Goal: Task Accomplishment & Management: Complete application form

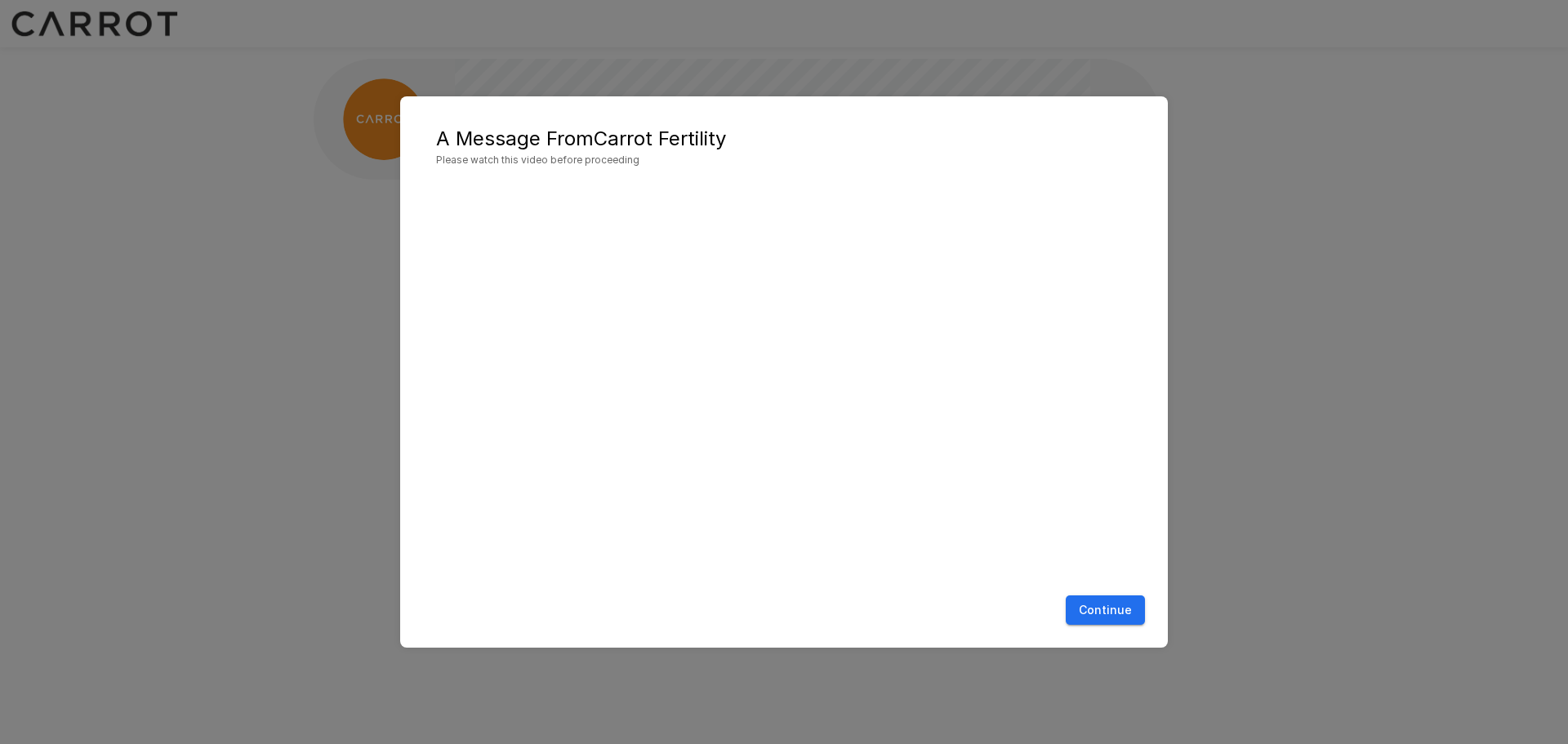
click at [1121, 610] on button "Continue" at bounding box center [1105, 610] width 79 height 30
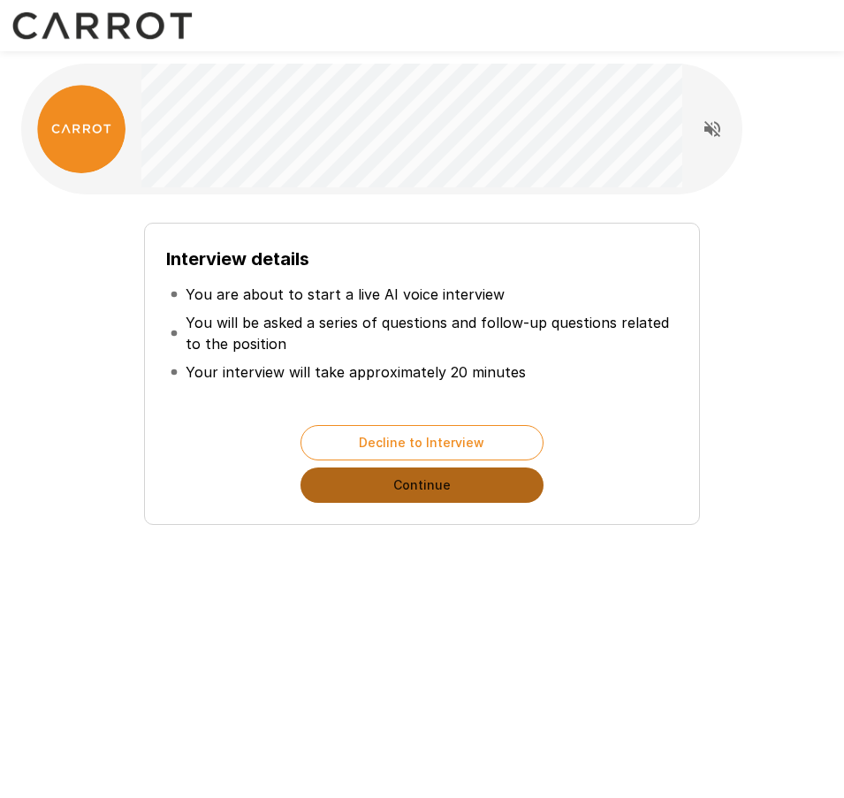
click at [472, 493] on button "Continue" at bounding box center [421, 484] width 243 height 35
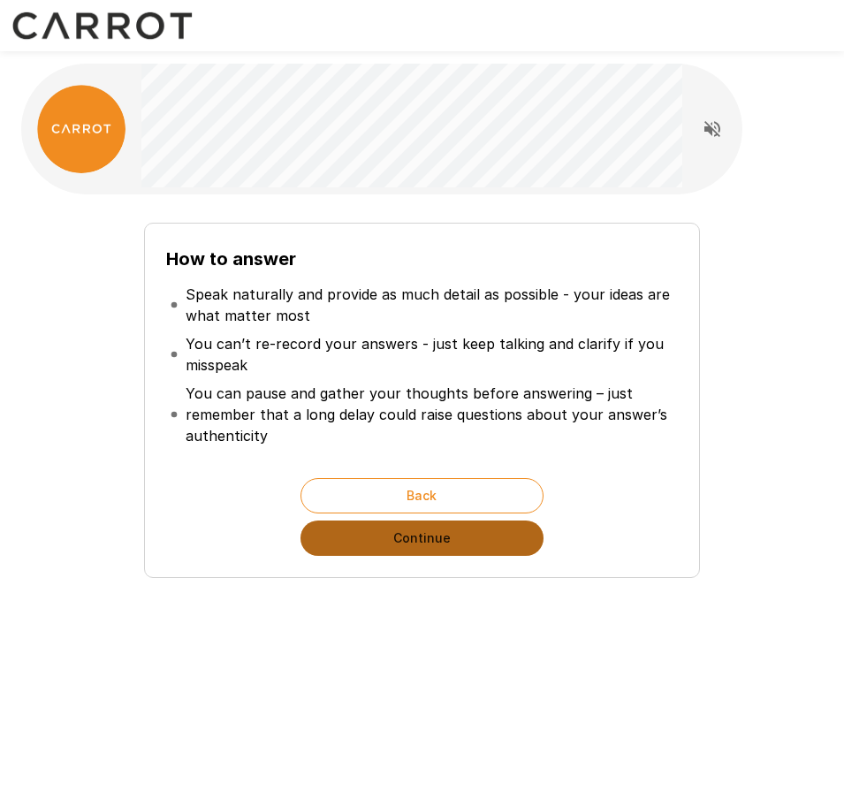
click at [490, 553] on button "Continue" at bounding box center [421, 537] width 243 height 35
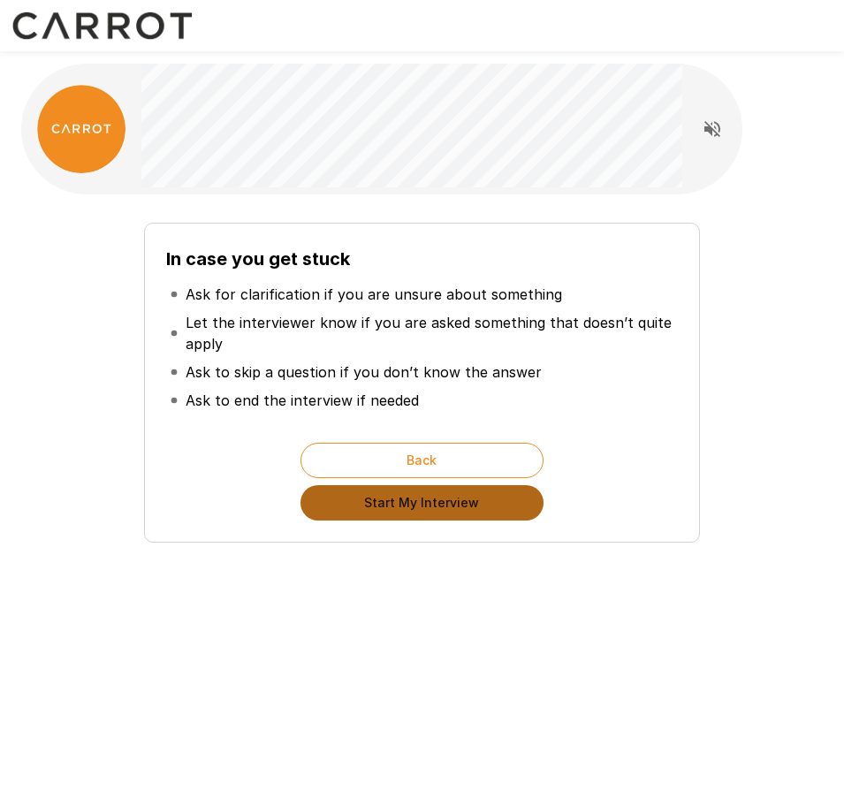
click at [512, 505] on button "Start My Interview" at bounding box center [421, 502] width 243 height 35
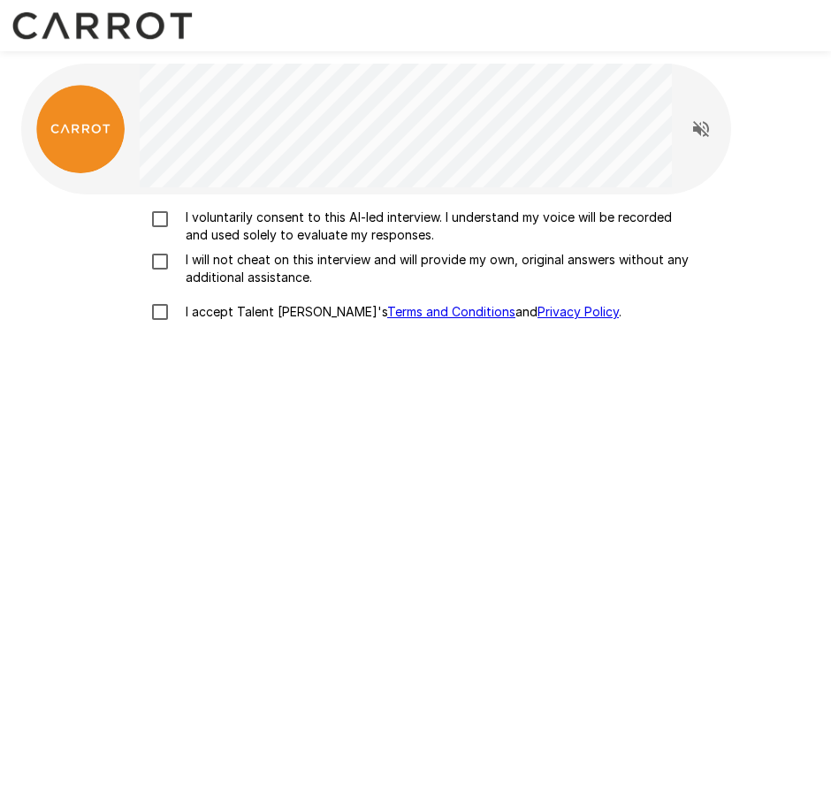
click at [206, 224] on p "I voluntarily consent to this AI-led interview. I understand my voice will be r…" at bounding box center [434, 226] width 511 height 35
click at [240, 254] on p "I will not cheat on this interview and will provide my own, original answers wi…" at bounding box center [434, 268] width 511 height 35
click at [254, 315] on p "I accept Talent Llama's Terms and Conditions and Privacy Policy ." at bounding box center [400, 312] width 443 height 18
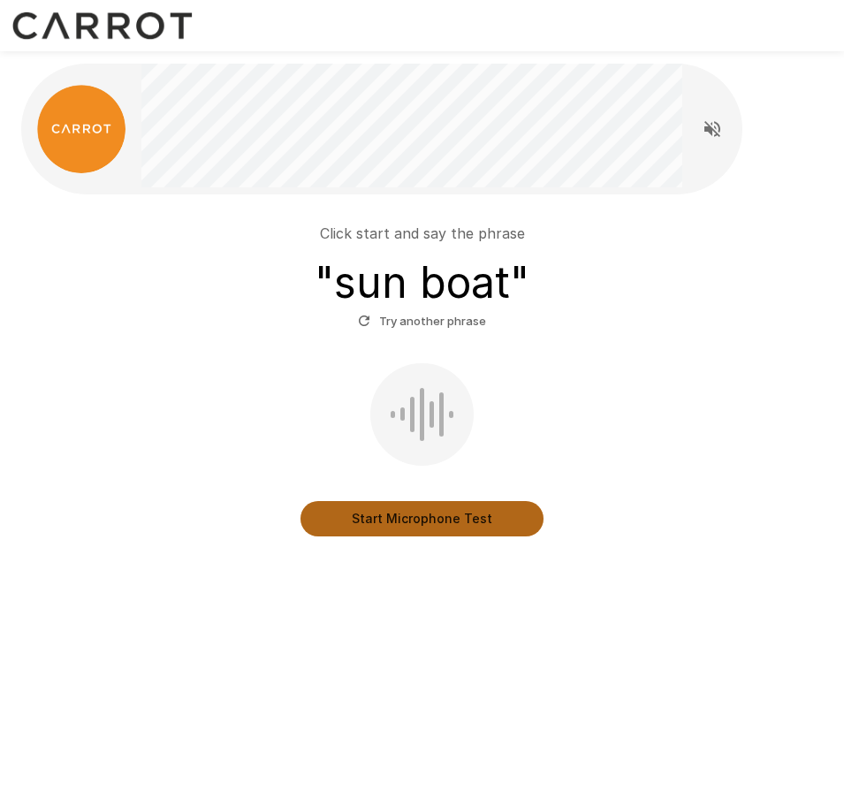
click at [502, 520] on button "Start Microphone Test" at bounding box center [421, 518] width 243 height 35
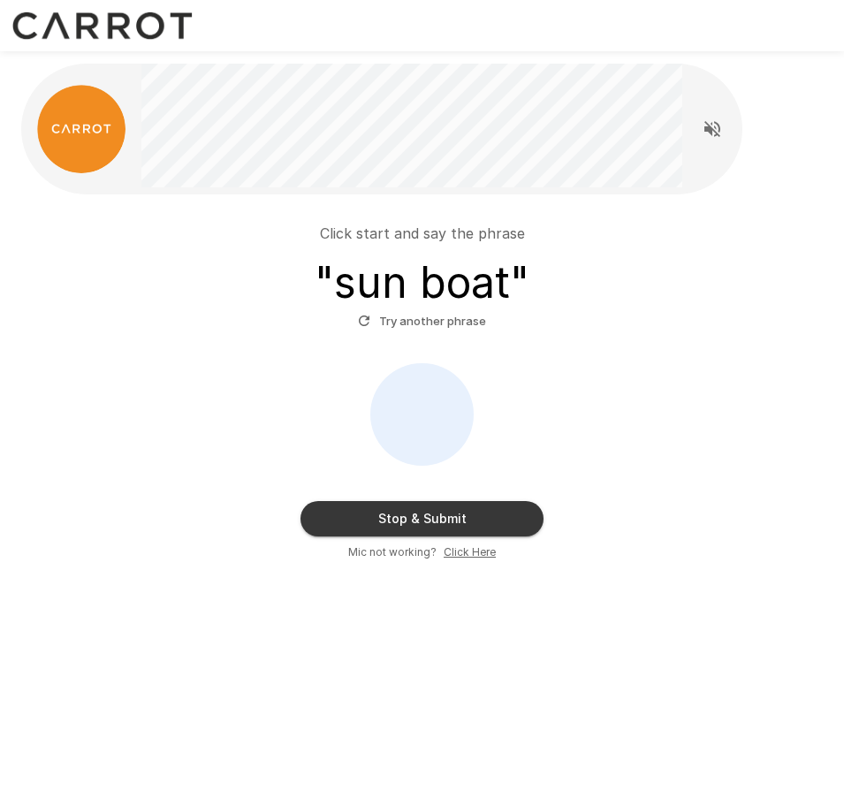
click at [475, 555] on u "Click Here" at bounding box center [470, 551] width 52 height 13
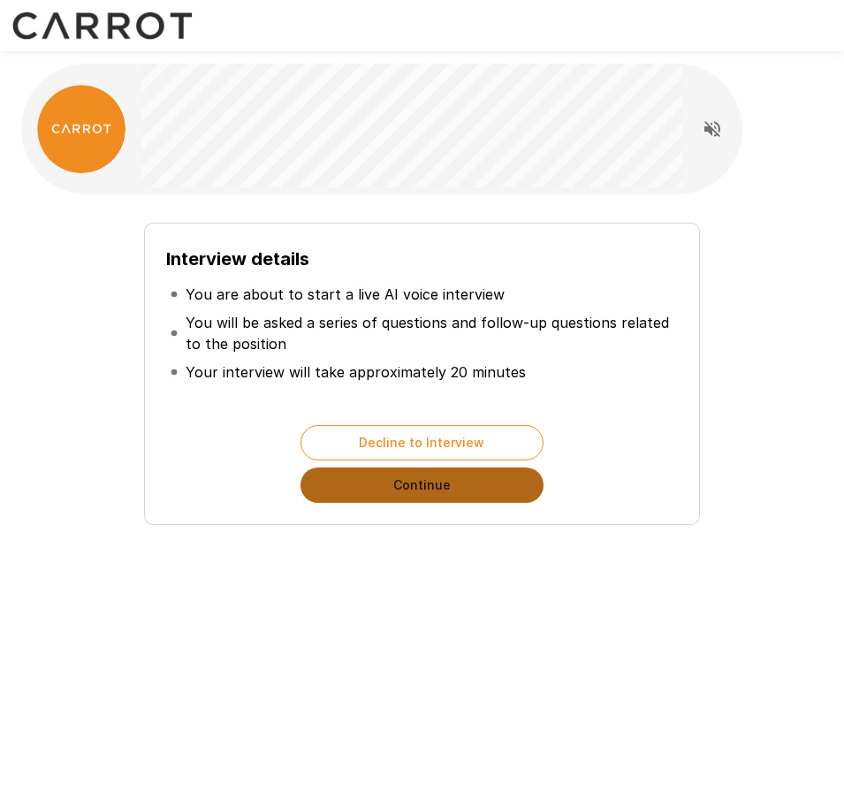
click at [476, 482] on button "Continue" at bounding box center [421, 484] width 243 height 35
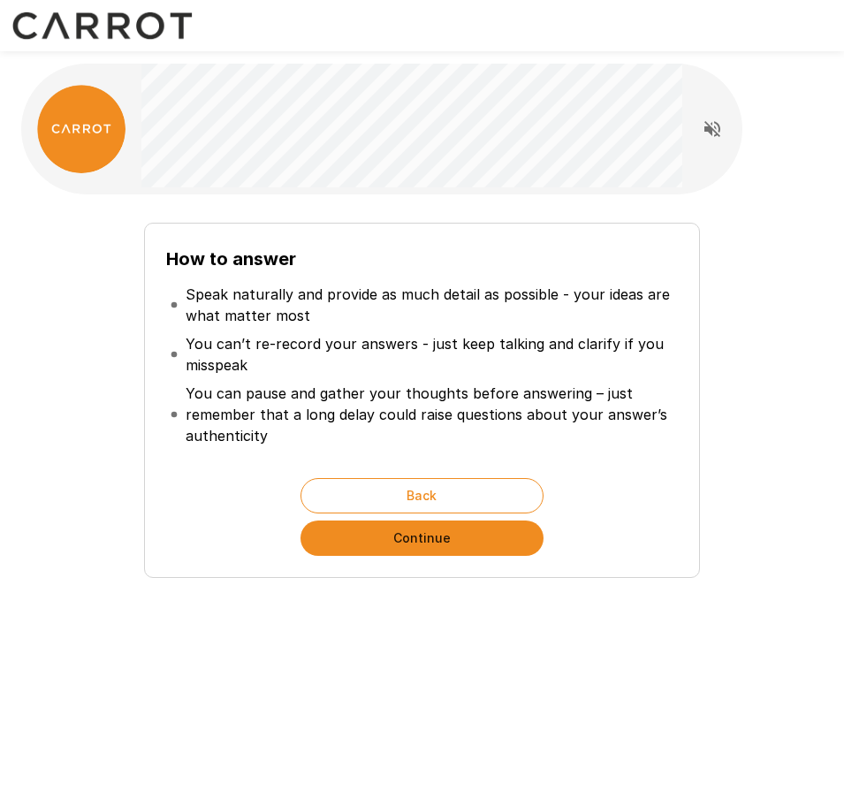
click at [489, 526] on button "Continue" at bounding box center [421, 537] width 243 height 35
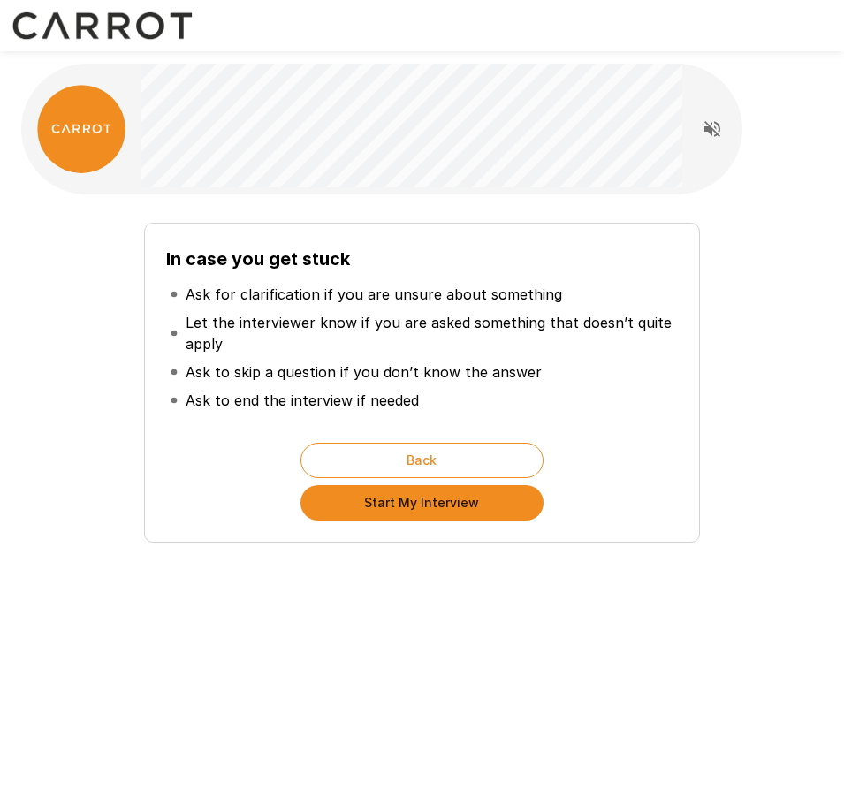
click at [477, 510] on button "Start My Interview" at bounding box center [421, 502] width 243 height 35
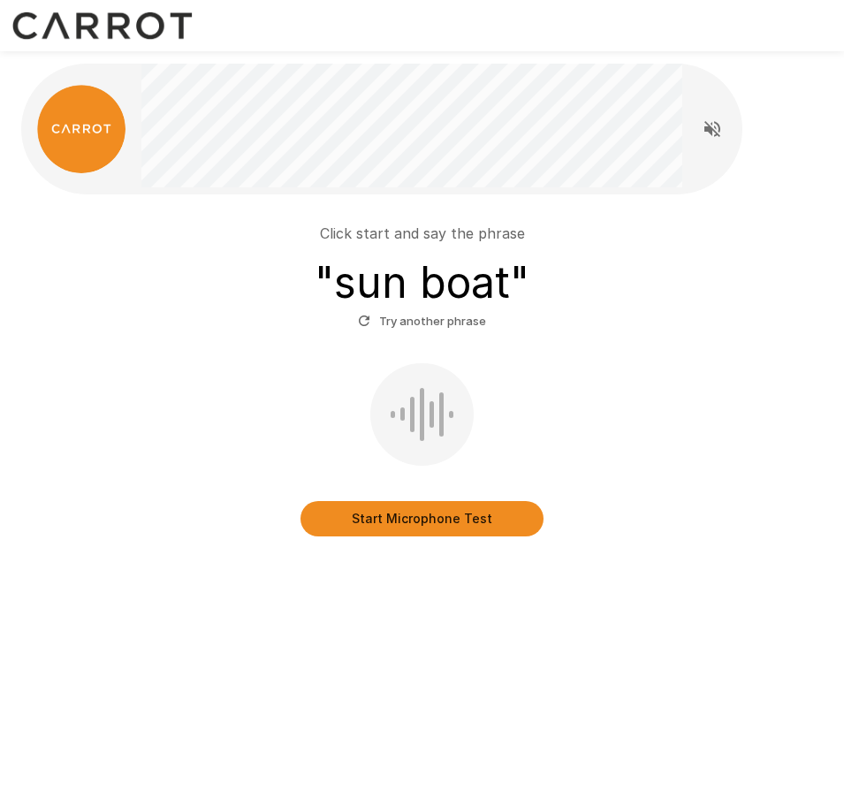
click at [457, 529] on button "Start Microphone Test" at bounding box center [421, 518] width 243 height 35
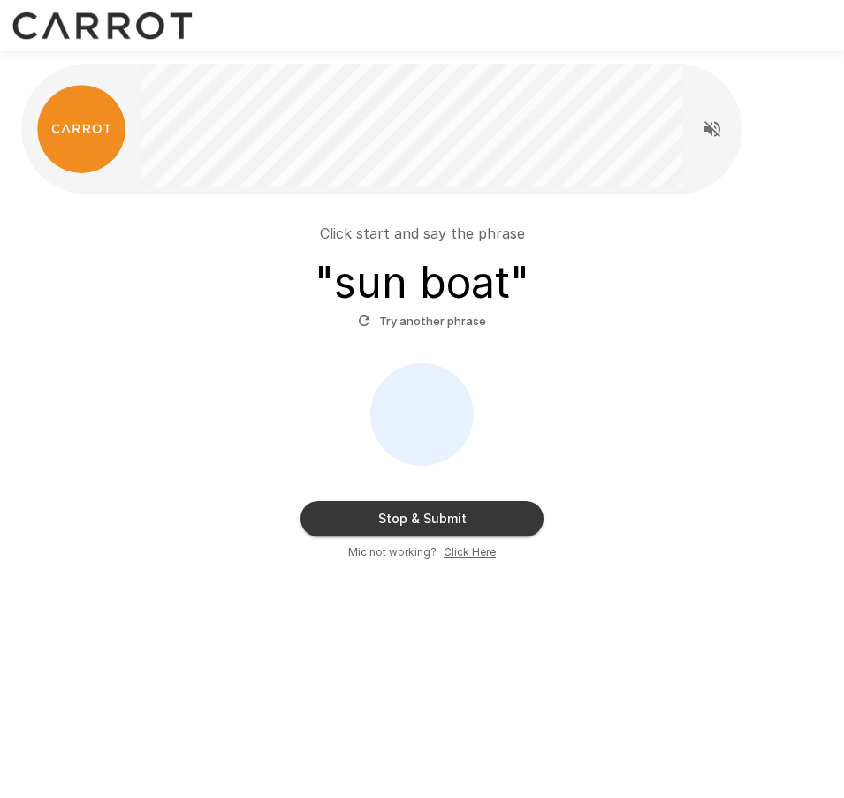
click at [355, 325] on button "Try another phrase" at bounding box center [421, 321] width 137 height 27
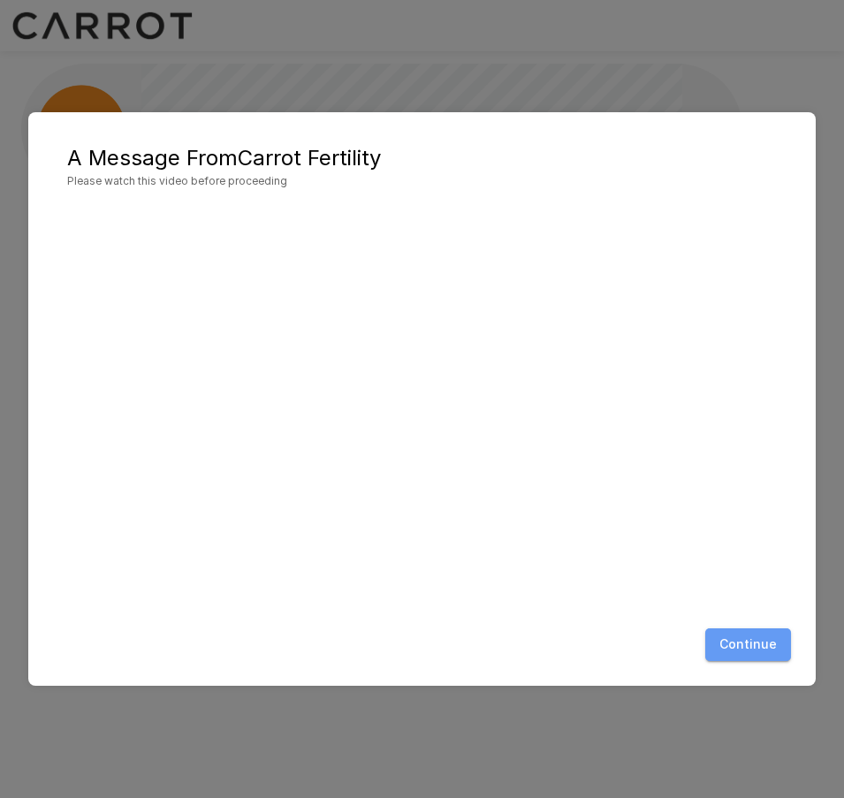
click at [766, 637] on button "Continue" at bounding box center [748, 644] width 86 height 33
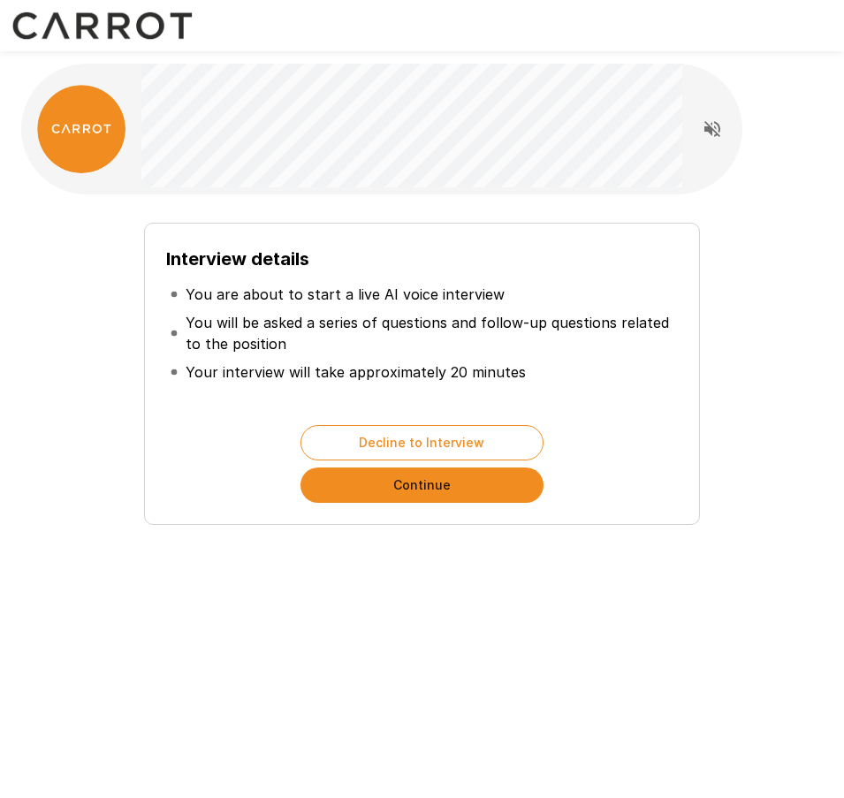
click at [482, 493] on button "Continue" at bounding box center [421, 484] width 243 height 35
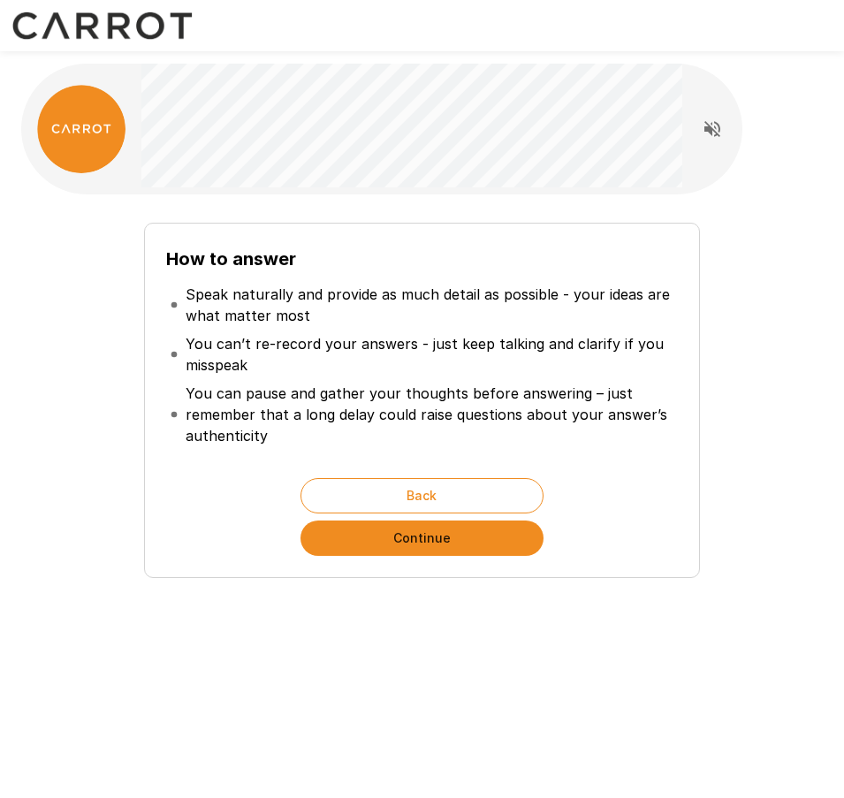
click at [498, 534] on button "Continue" at bounding box center [421, 537] width 243 height 35
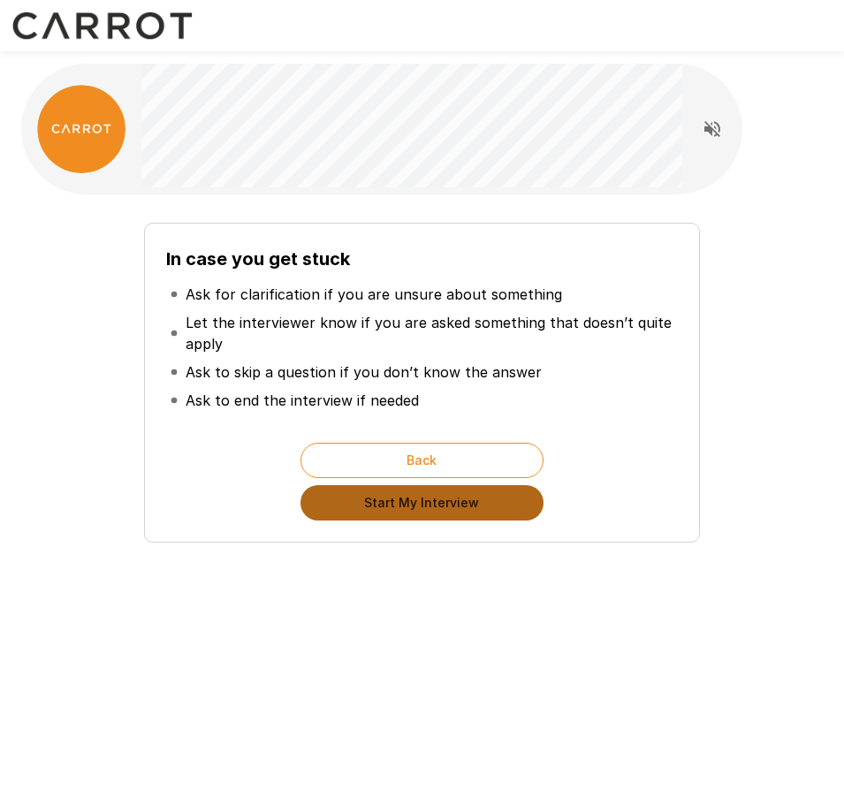
click at [475, 514] on button "Start My Interview" at bounding box center [421, 502] width 243 height 35
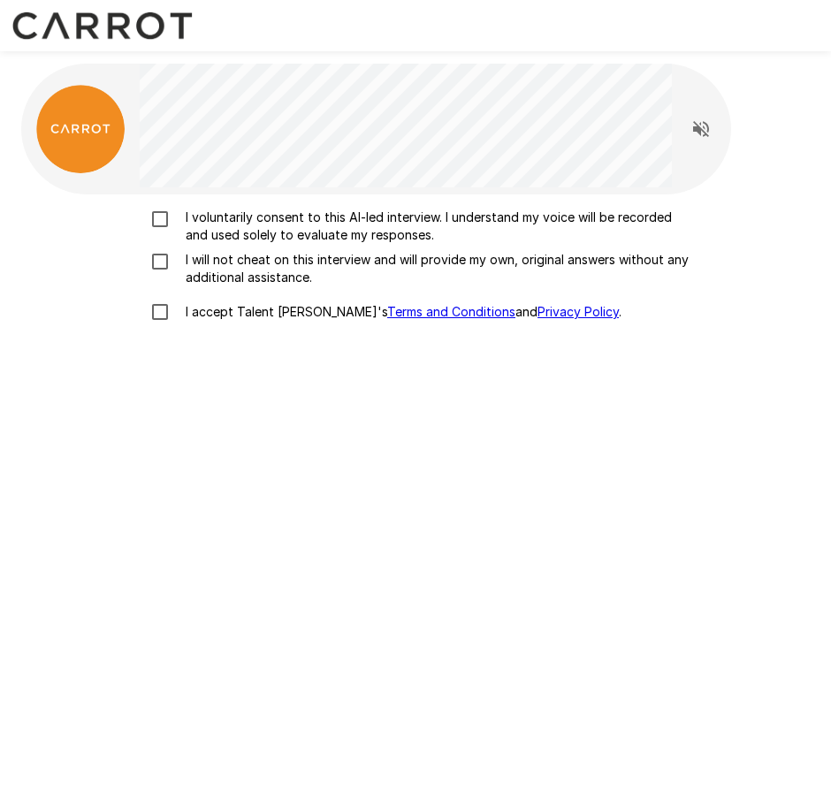
click at [194, 221] on p "I voluntarily consent to this AI-led interview. I understand my voice will be r…" at bounding box center [434, 226] width 511 height 35
click at [224, 262] on p "I will not cheat on this interview and will provide my own, original answers wi…" at bounding box center [434, 268] width 511 height 35
click at [232, 308] on p "I accept Talent Llama's Terms and Conditions and Privacy Policy ." at bounding box center [400, 312] width 443 height 18
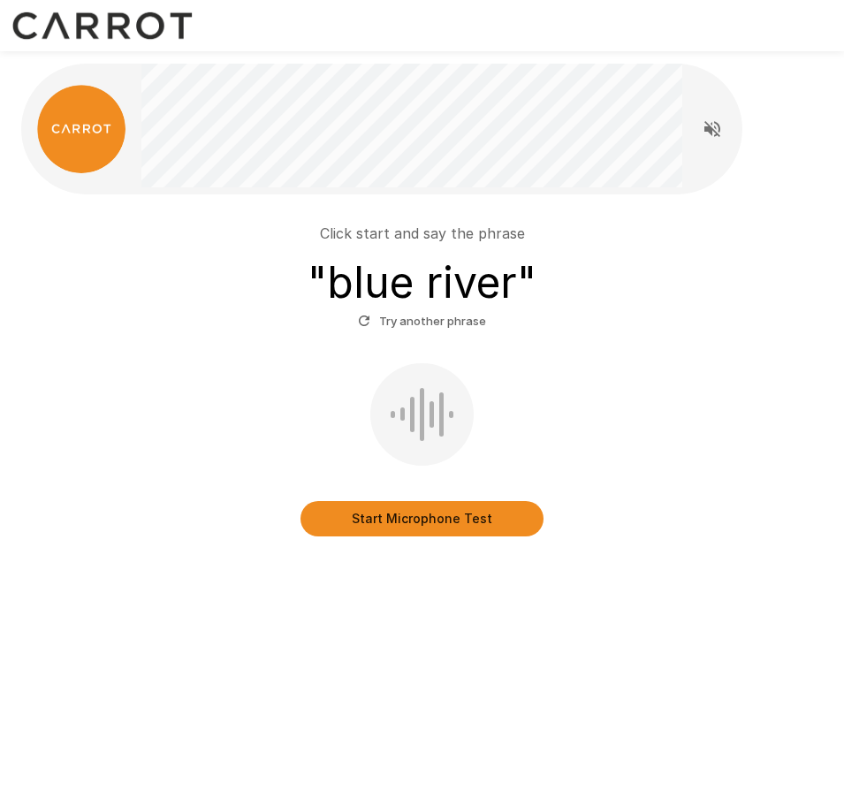
drag, startPoint x: 505, startPoint y: 519, endPoint x: 698, endPoint y: 443, distance: 207.9
click at [696, 444] on div "Start Microphone Test" at bounding box center [421, 449] width 787 height 173
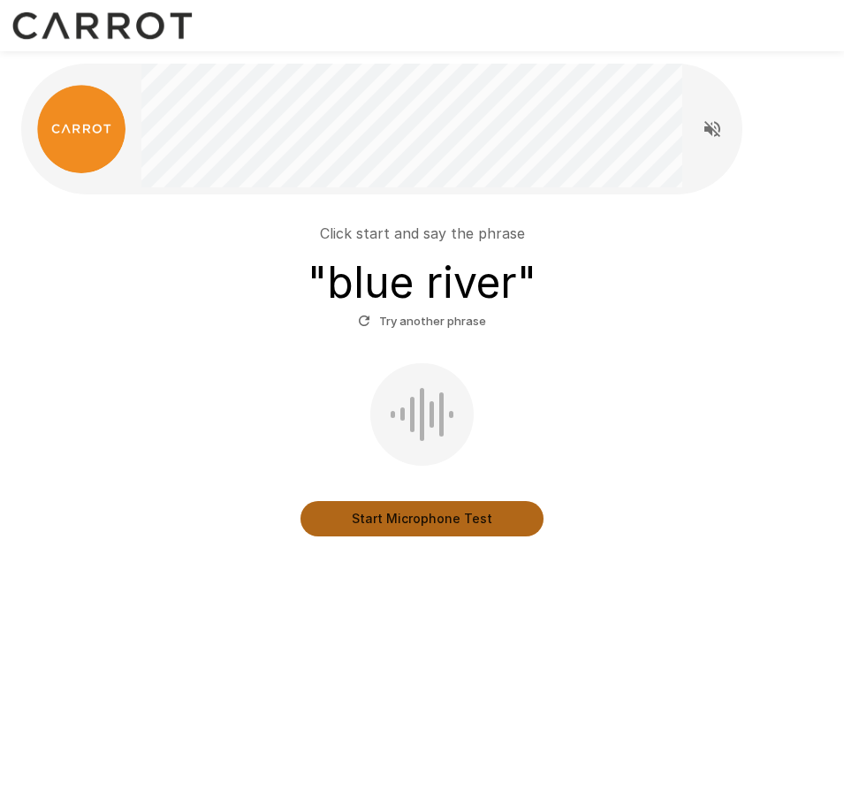
click at [501, 506] on button "Start Microphone Test" at bounding box center [421, 518] width 243 height 35
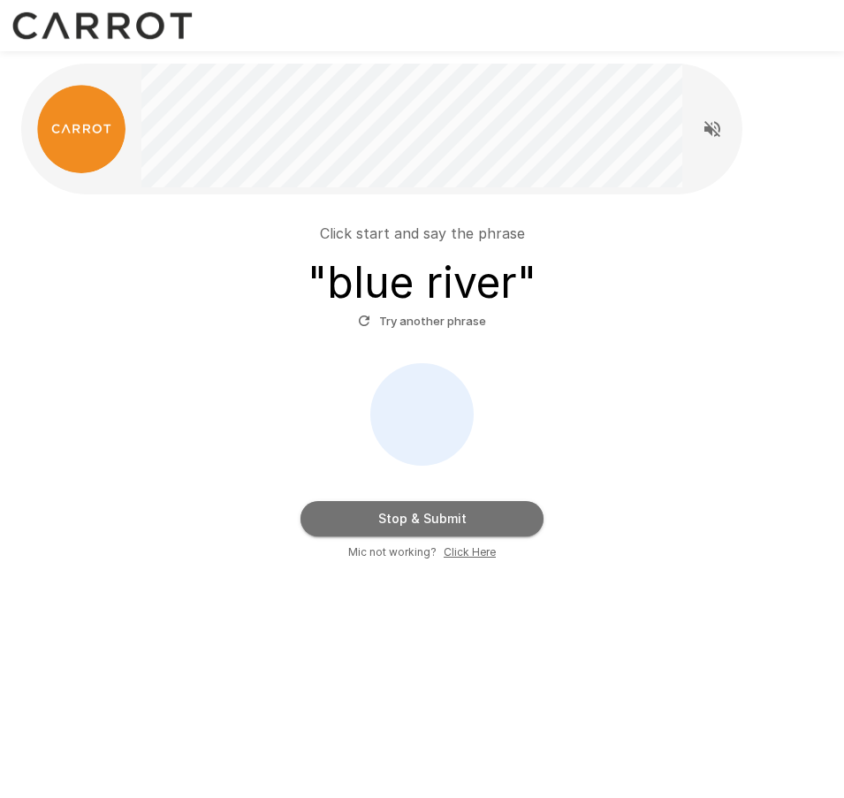
click at [504, 520] on button "Stop & Submit" at bounding box center [421, 518] width 243 height 35
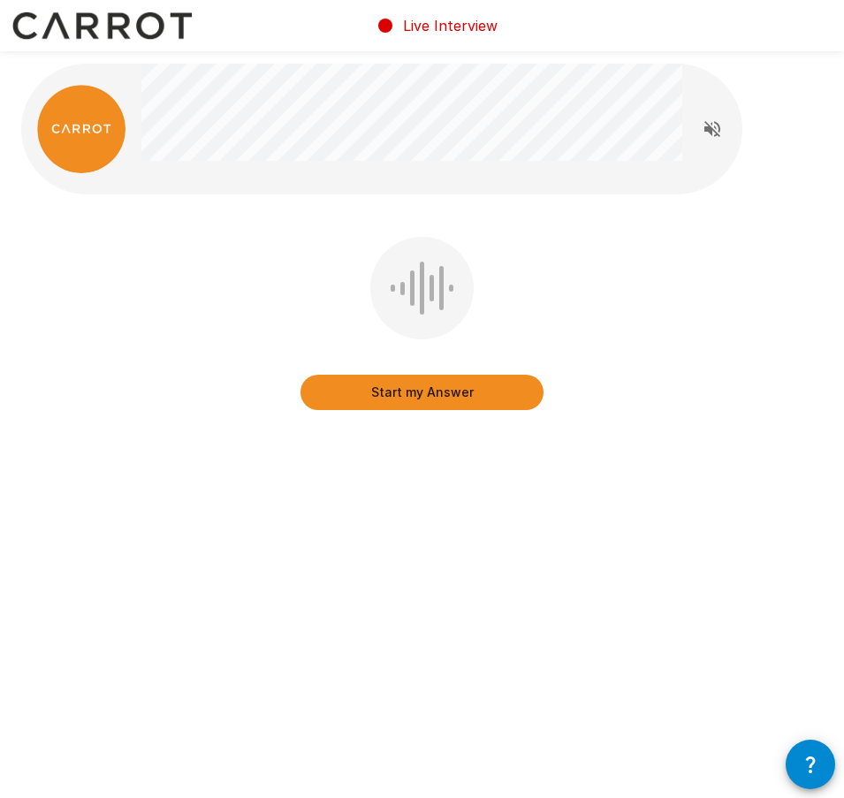
click at [409, 376] on button "Start my Answer" at bounding box center [421, 392] width 243 height 35
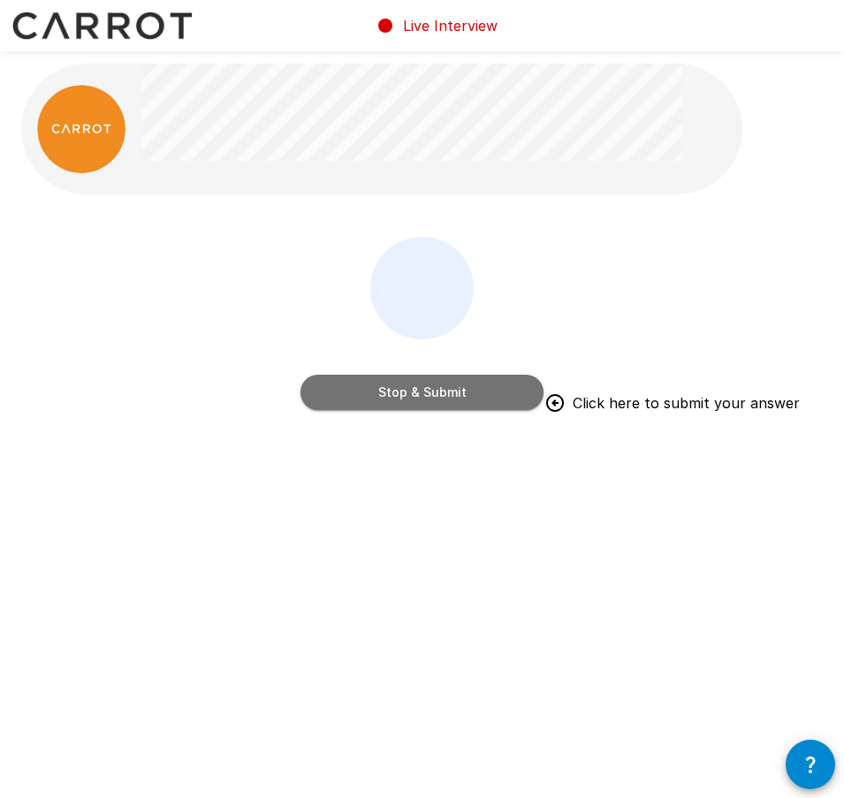
click at [479, 405] on button "Stop & Submit" at bounding box center [421, 392] width 243 height 35
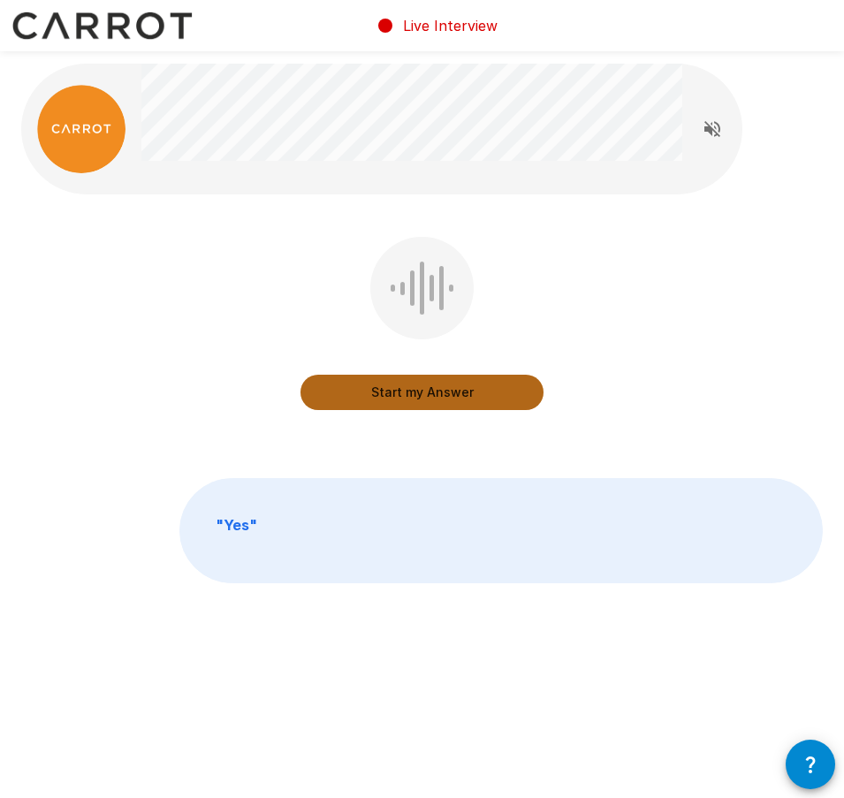
click at [511, 394] on button "Start my Answer" at bounding box center [421, 392] width 243 height 35
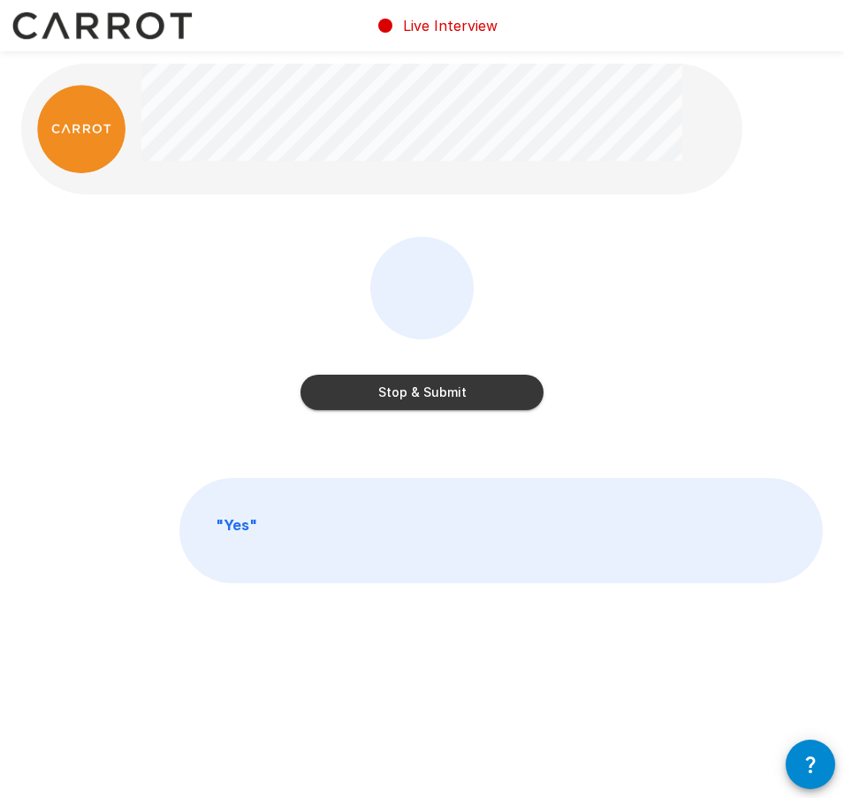
click at [444, 393] on button "Stop & Submit" at bounding box center [421, 392] width 243 height 35
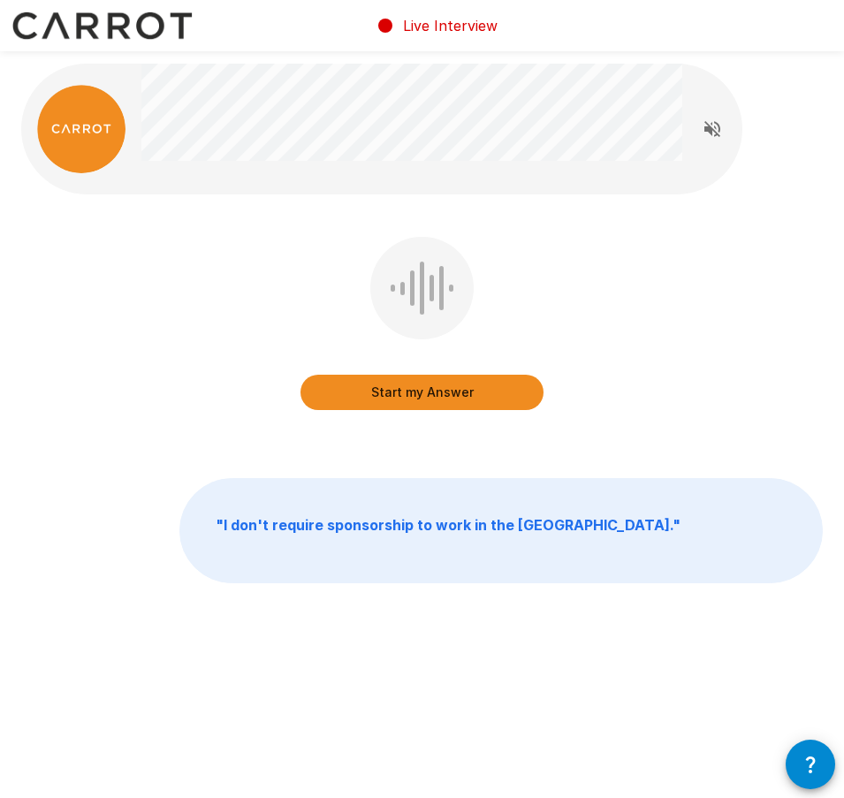
click at [475, 396] on button "Start my Answer" at bounding box center [421, 392] width 243 height 35
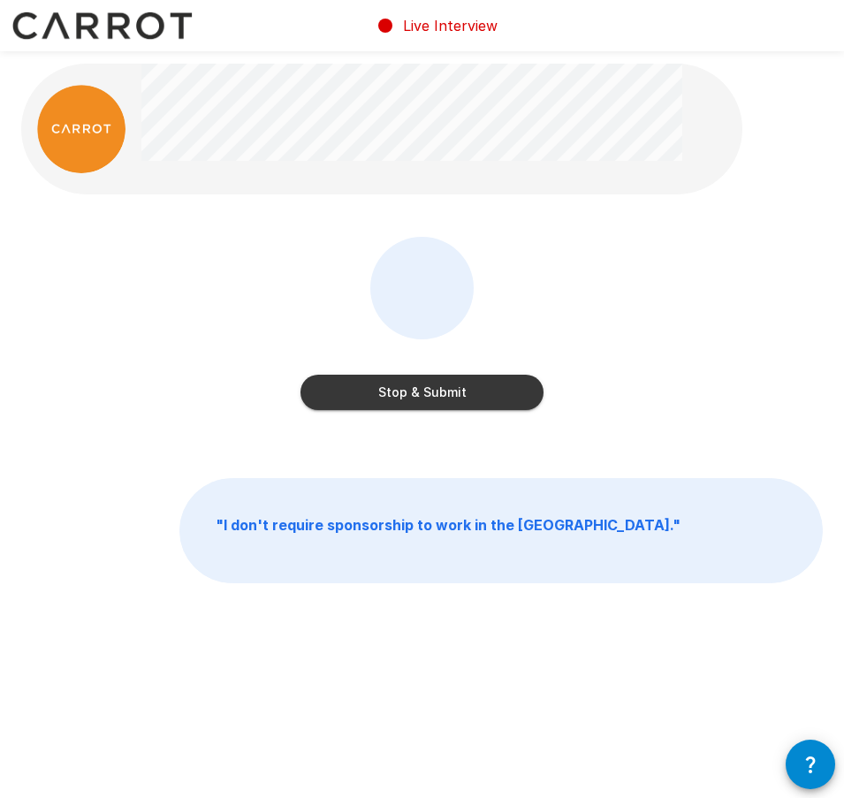
click at [499, 394] on button "Stop & Submit" at bounding box center [421, 392] width 243 height 35
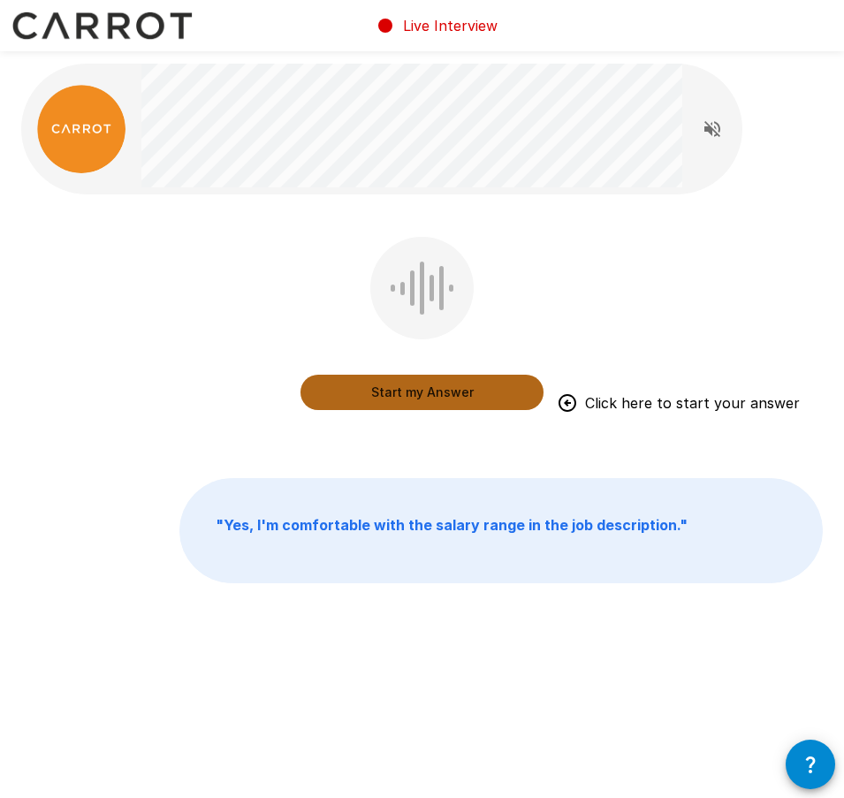
click at [411, 399] on button "Start my Answer" at bounding box center [421, 392] width 243 height 35
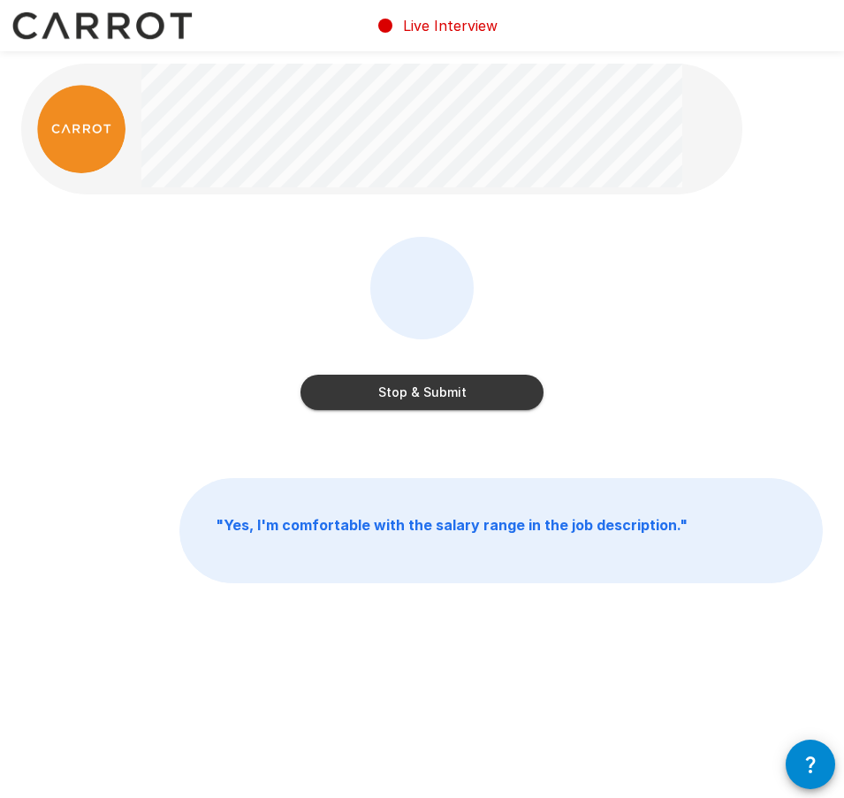
click at [540, 335] on div "Stop & Submit" at bounding box center [421, 327] width 243 height 180
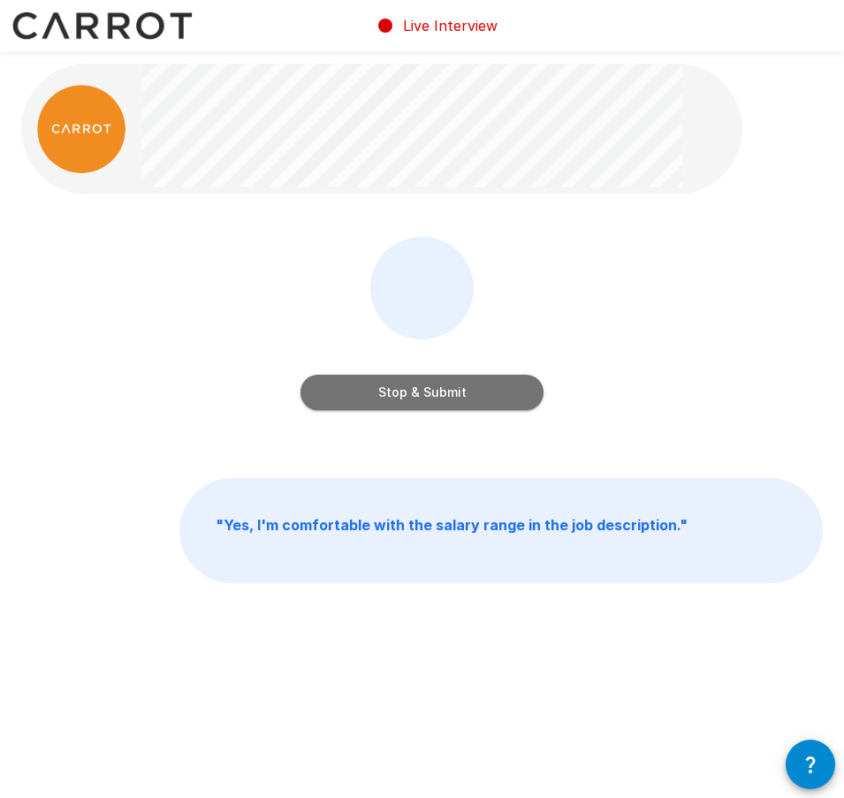
click at [512, 381] on button "Stop & Submit" at bounding box center [421, 392] width 243 height 35
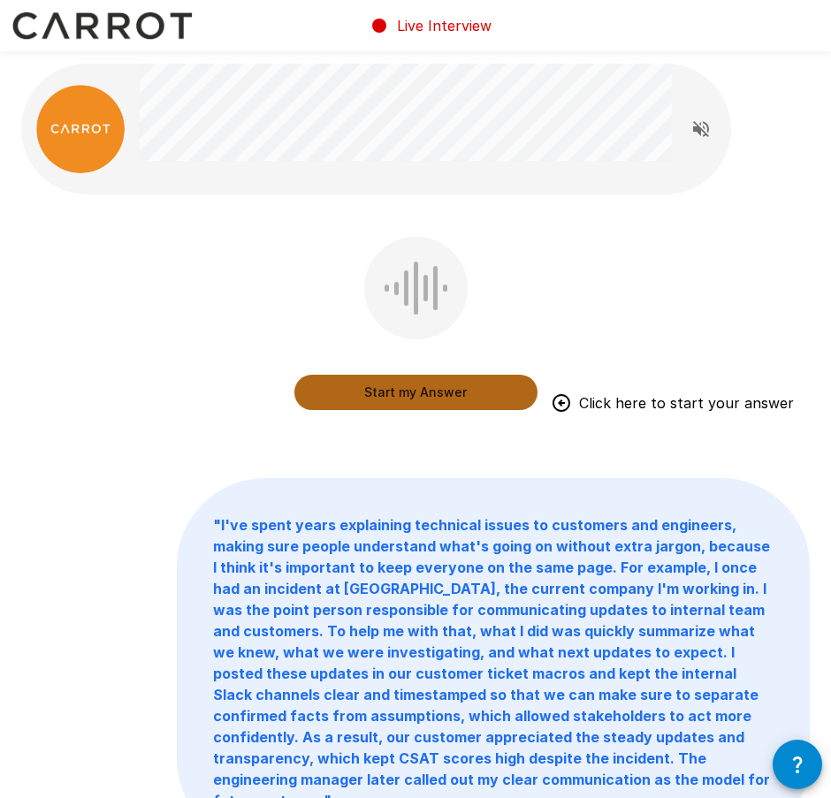
click at [482, 388] on button "Start my Answer" at bounding box center [415, 392] width 243 height 35
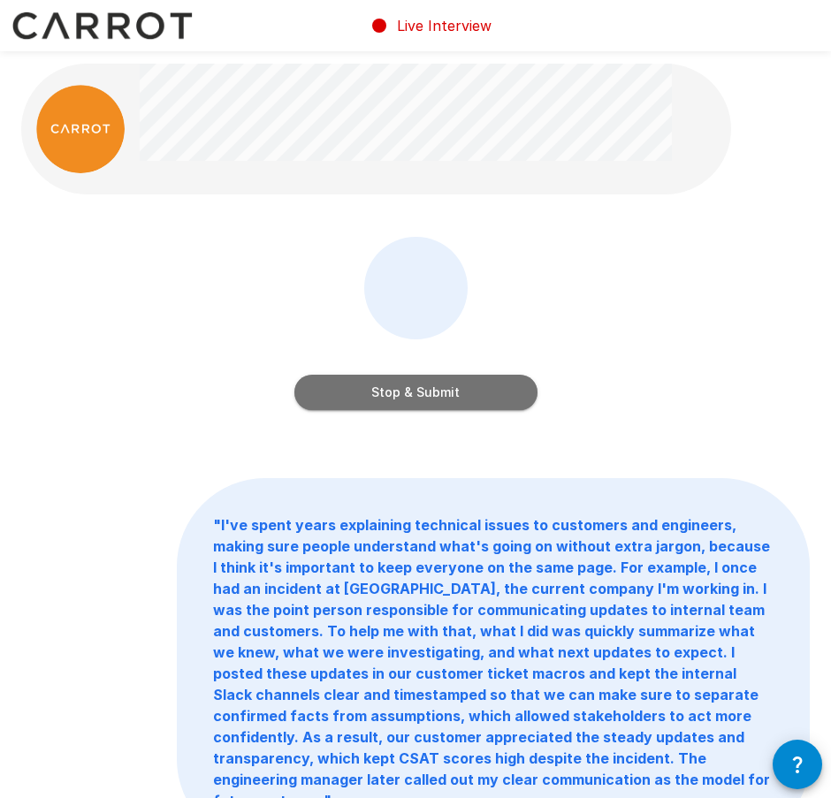
click at [479, 399] on button "Stop & Submit" at bounding box center [415, 392] width 243 height 35
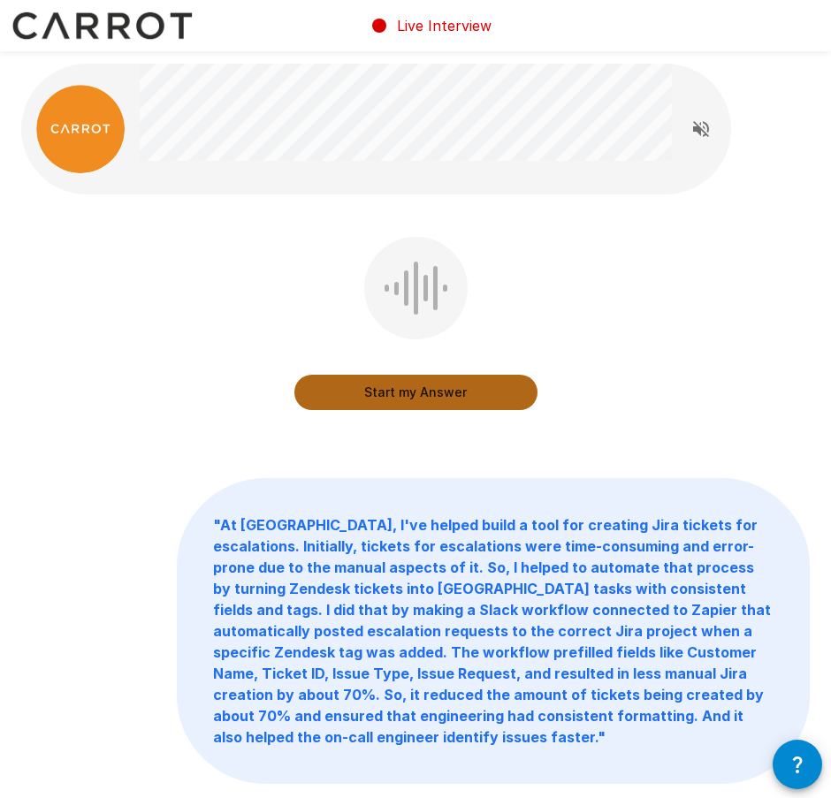
click at [420, 400] on button "Start my Answer" at bounding box center [415, 392] width 243 height 35
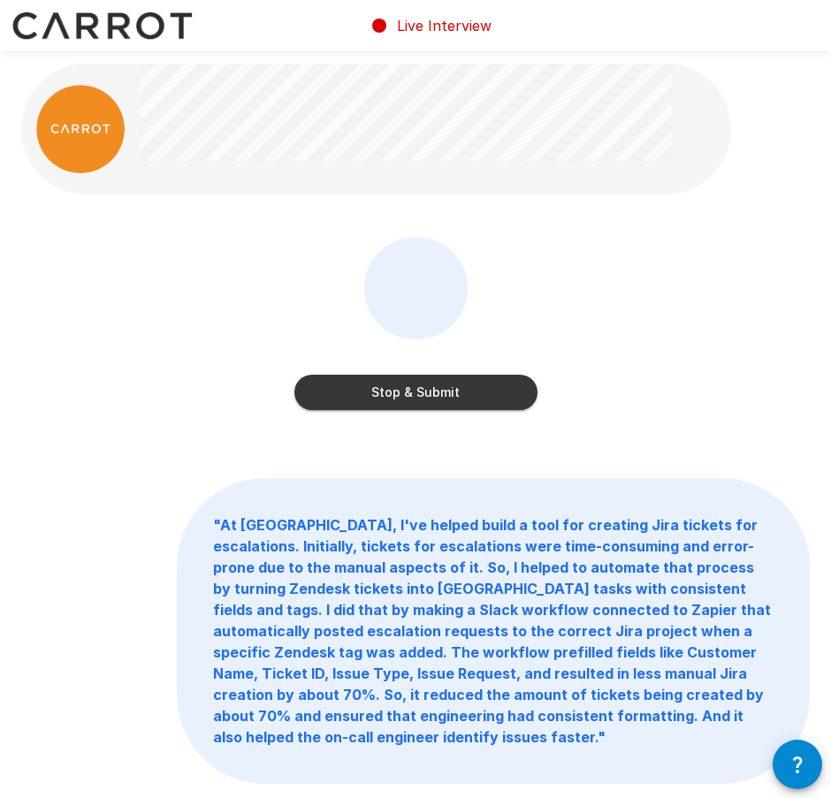
click at [480, 396] on button "Stop & Submit" at bounding box center [415, 392] width 243 height 35
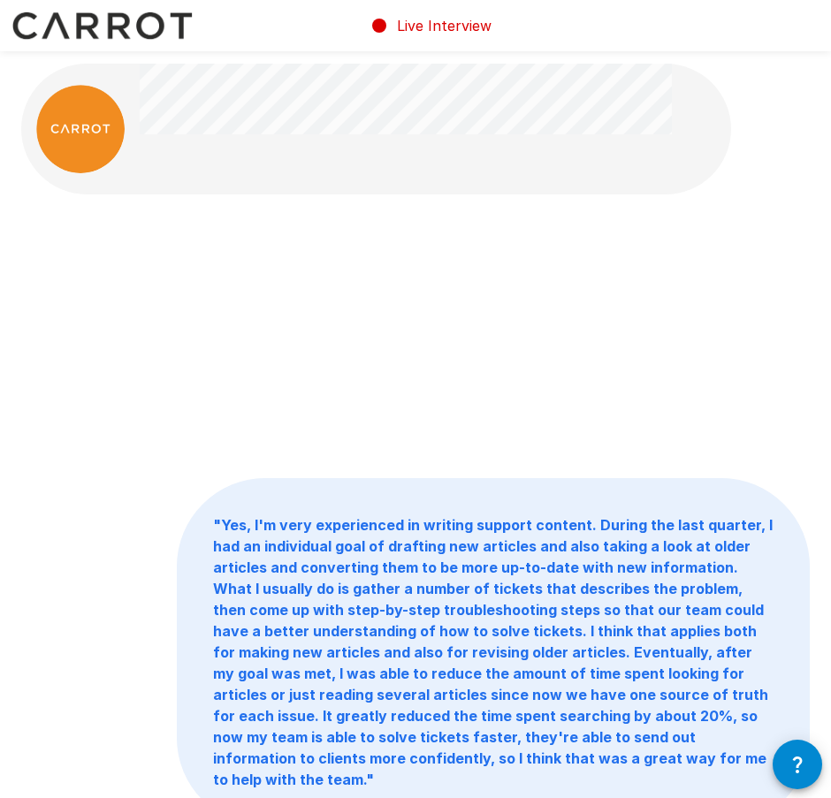
scroll to position [148, 0]
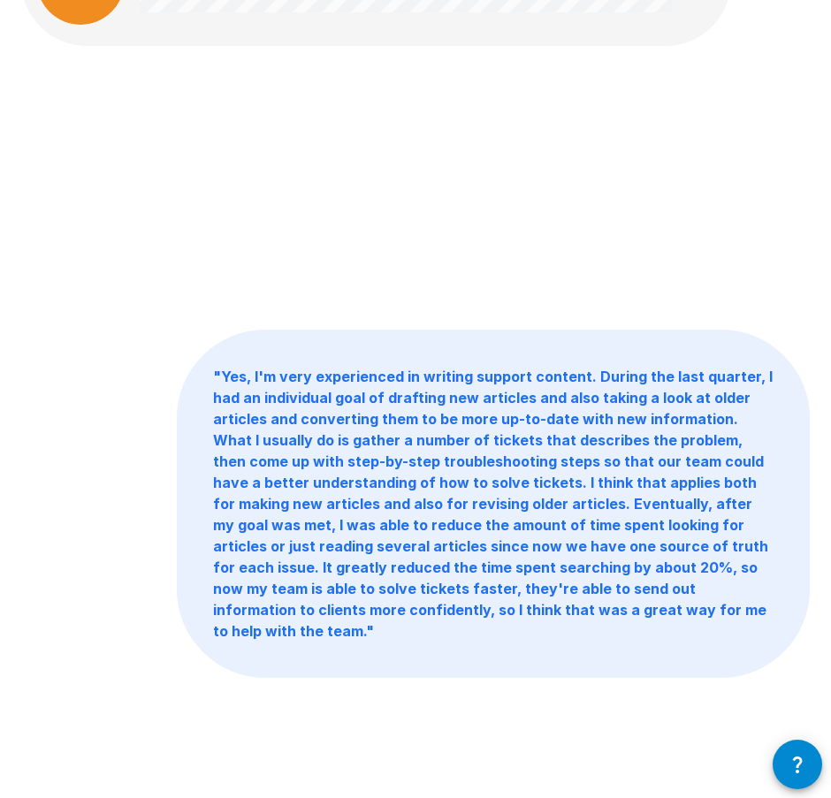
click at [598, 573] on b "" Yes, I'm very experienced in writing support content. During the last quarter…" at bounding box center [492, 504] width 559 height 272
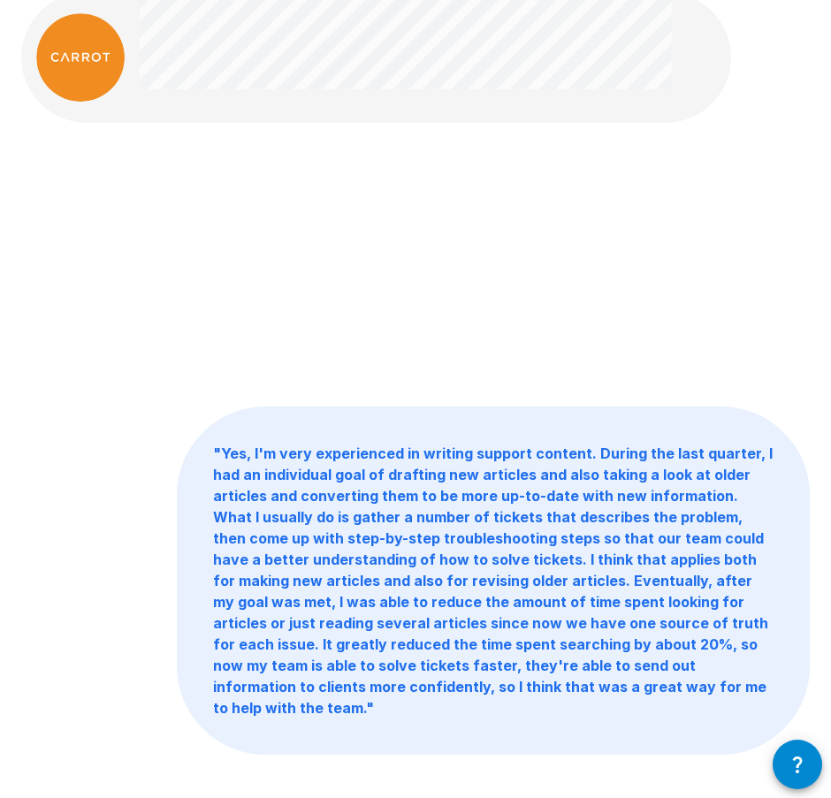
scroll to position [0, 0]
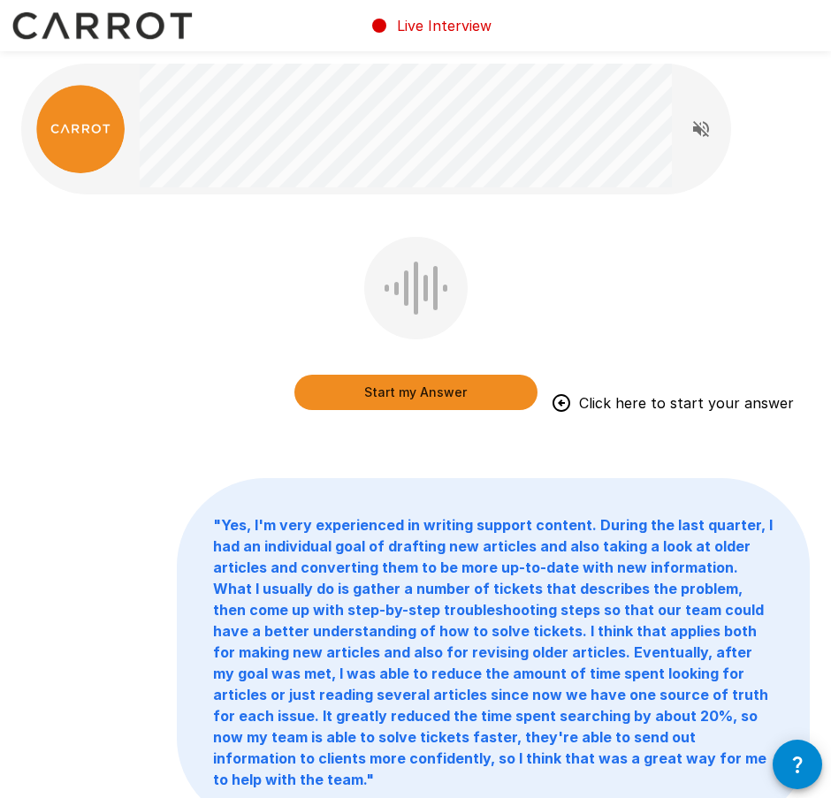
click at [444, 399] on button "Start my Answer" at bounding box center [415, 392] width 243 height 35
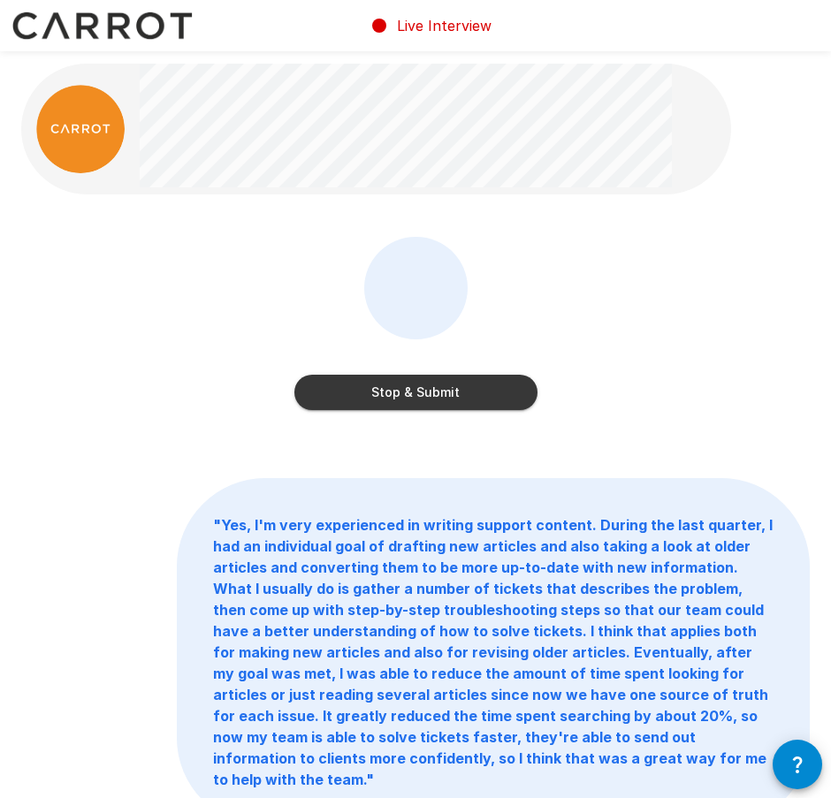
click at [418, 378] on button "Stop & Submit" at bounding box center [415, 392] width 243 height 35
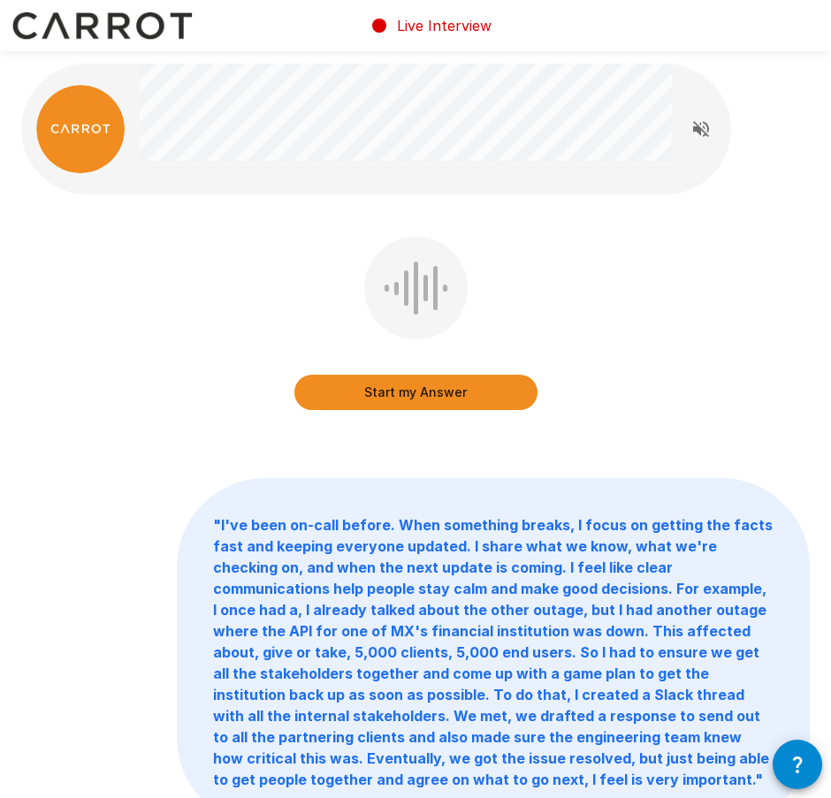
click at [496, 394] on button "Start my Answer" at bounding box center [415, 392] width 243 height 35
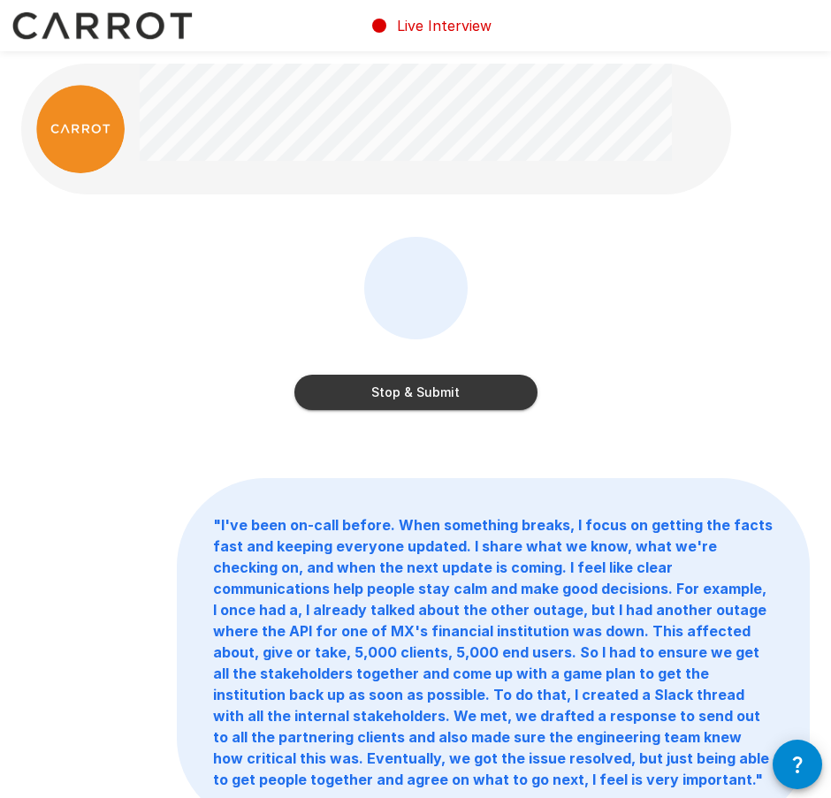
click at [509, 379] on button "Stop & Submit" at bounding box center [415, 392] width 243 height 35
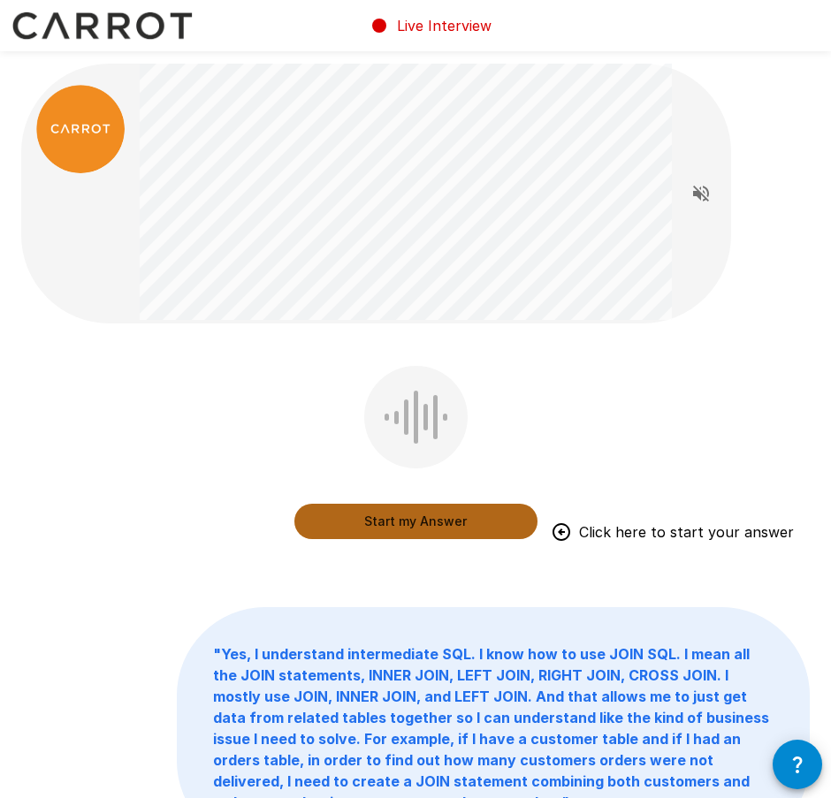
click at [458, 527] on button "Start my Answer" at bounding box center [415, 521] width 243 height 35
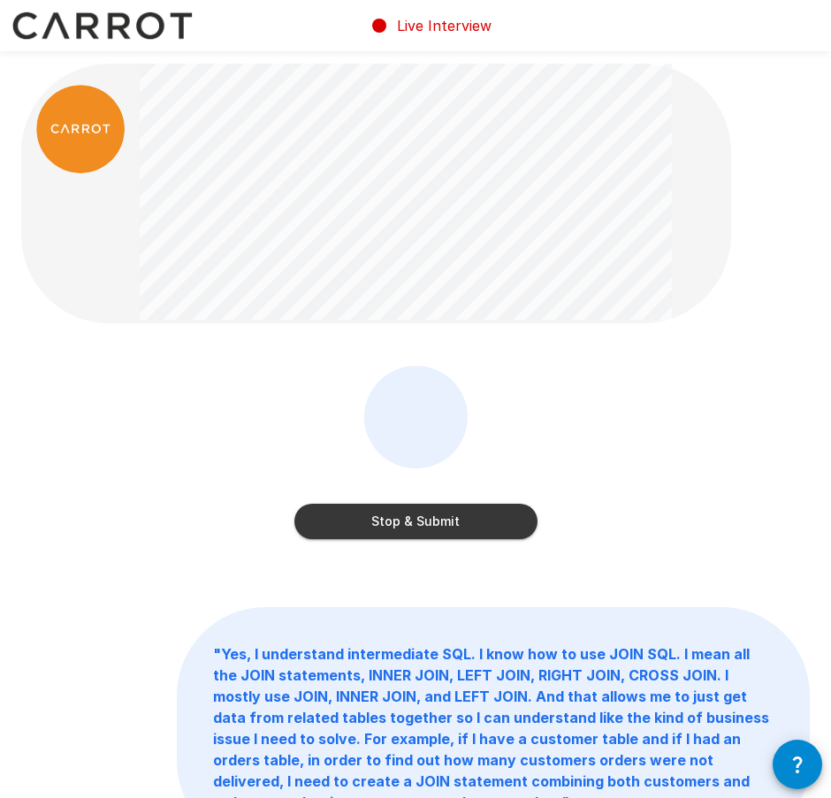
click at [491, 526] on button "Stop & Submit" at bounding box center [415, 521] width 243 height 35
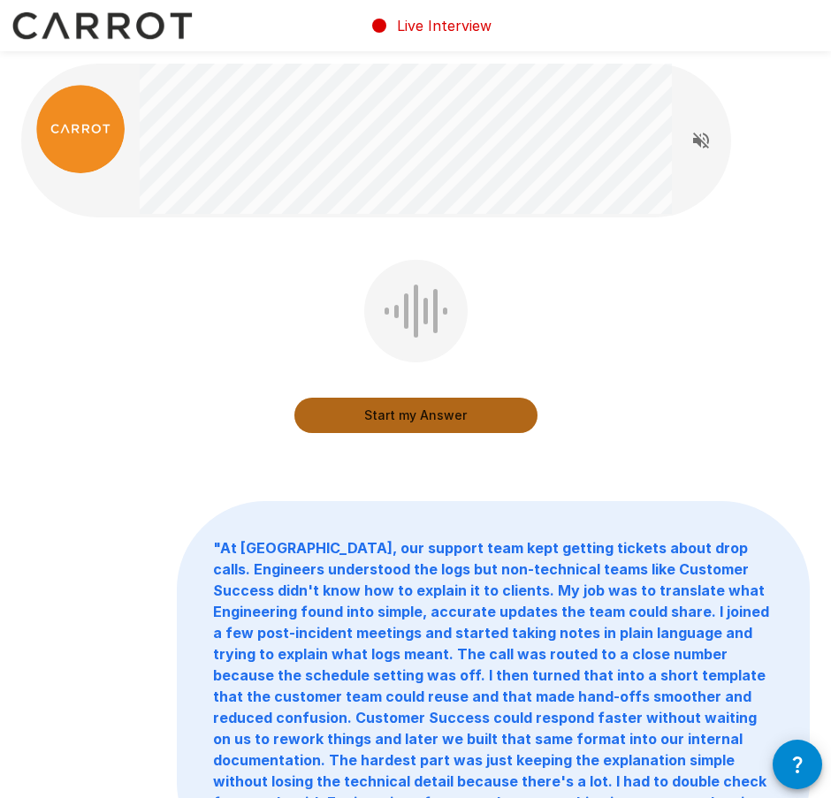
click at [393, 423] on button "Start my Answer" at bounding box center [415, 415] width 243 height 35
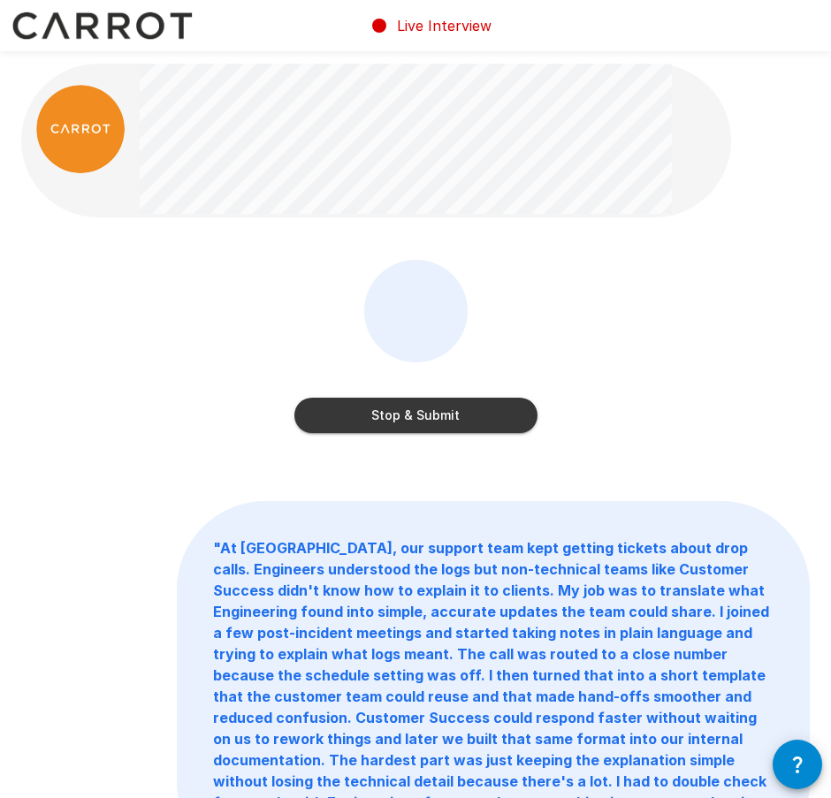
click at [459, 439] on div "Stop & Submit" at bounding box center [415, 350] width 243 height 180
click at [460, 422] on button "Stop & Submit" at bounding box center [415, 415] width 243 height 35
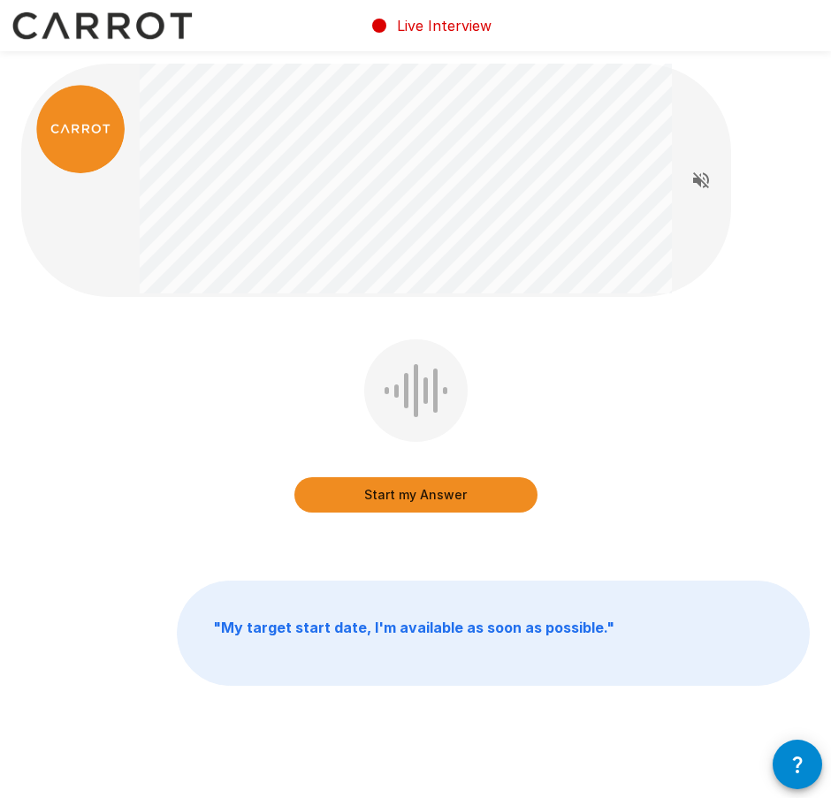
click at [488, 431] on div "Start my Answer" at bounding box center [415, 429] width 243 height 180
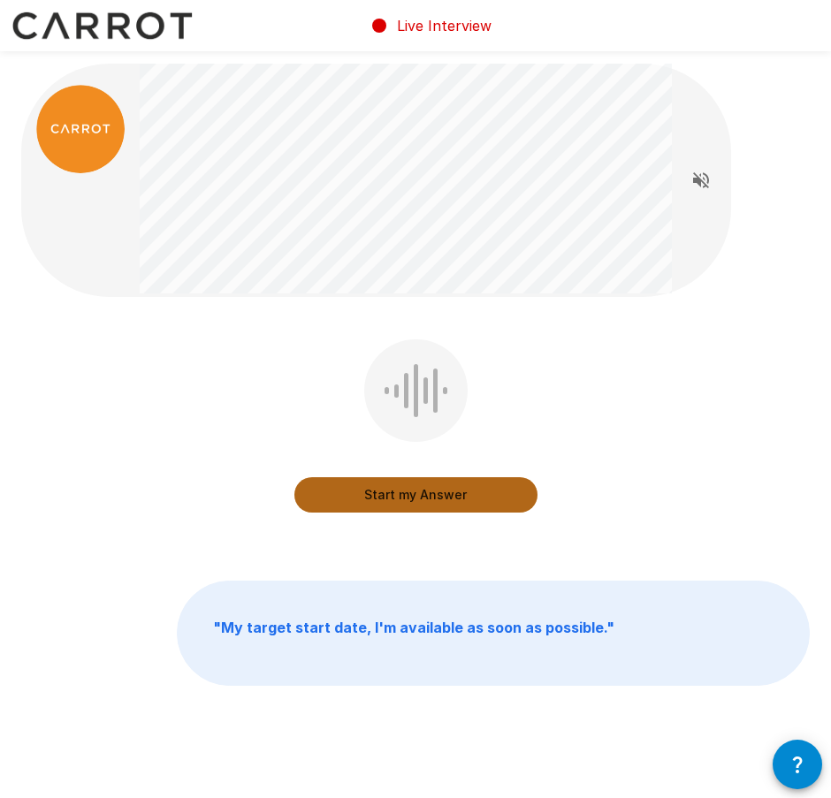
click at [504, 485] on button "Start my Answer" at bounding box center [415, 494] width 243 height 35
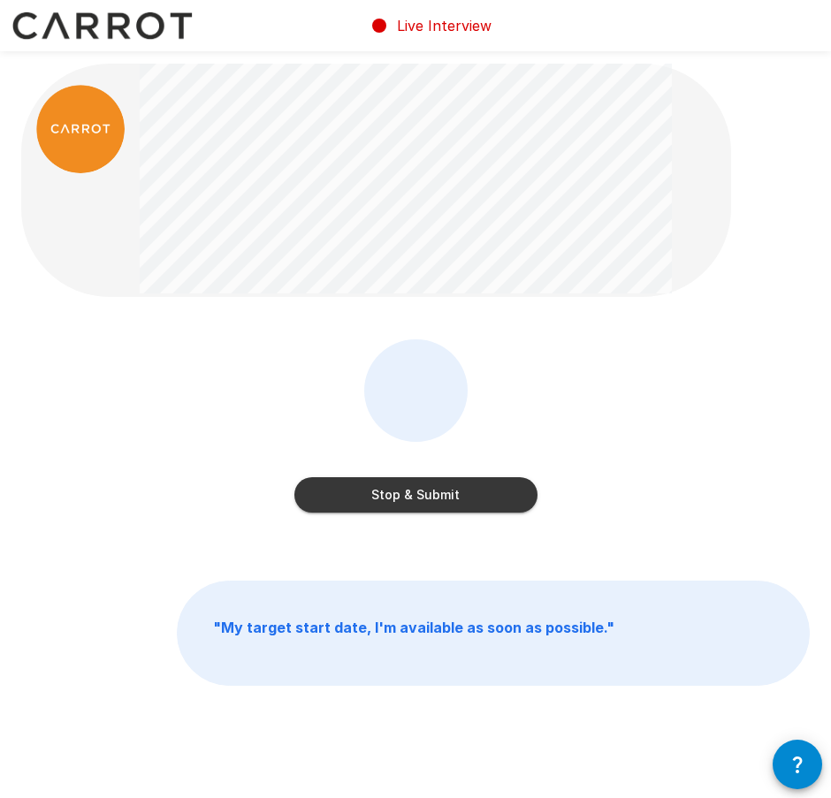
click at [475, 489] on button "Stop & Submit" at bounding box center [415, 494] width 243 height 35
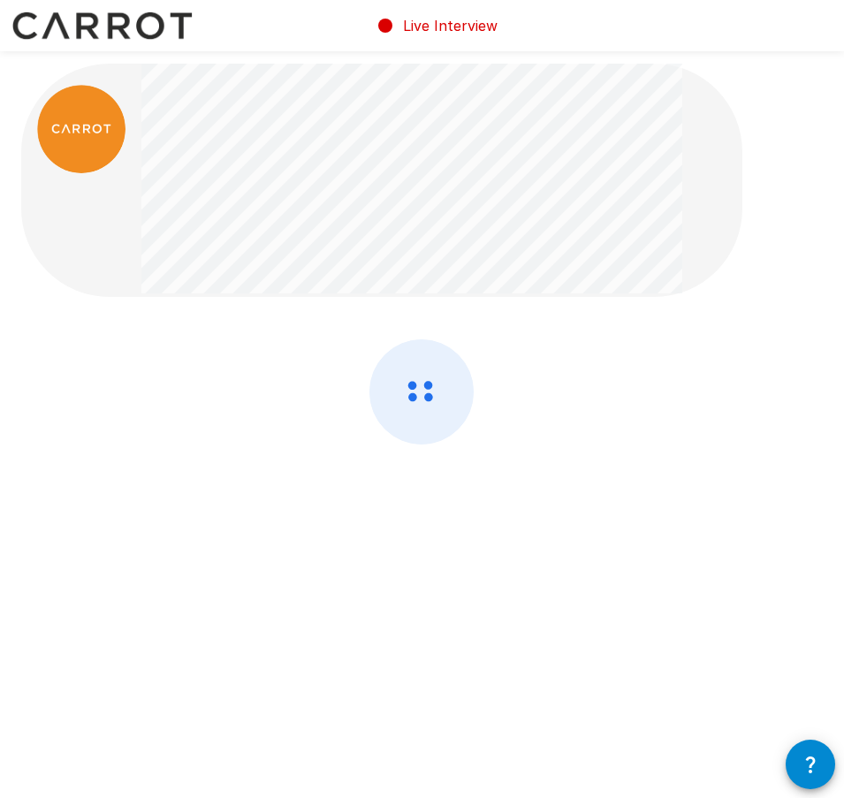
click at [498, 360] on div at bounding box center [421, 438] width 801 height 199
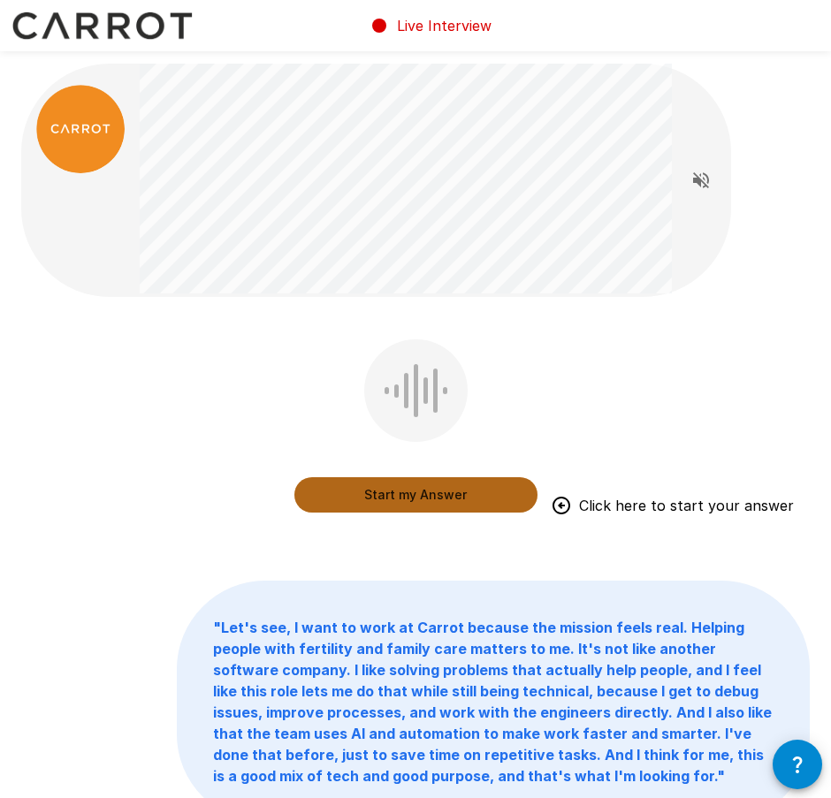
click at [386, 482] on button "Start my Answer" at bounding box center [415, 494] width 243 height 35
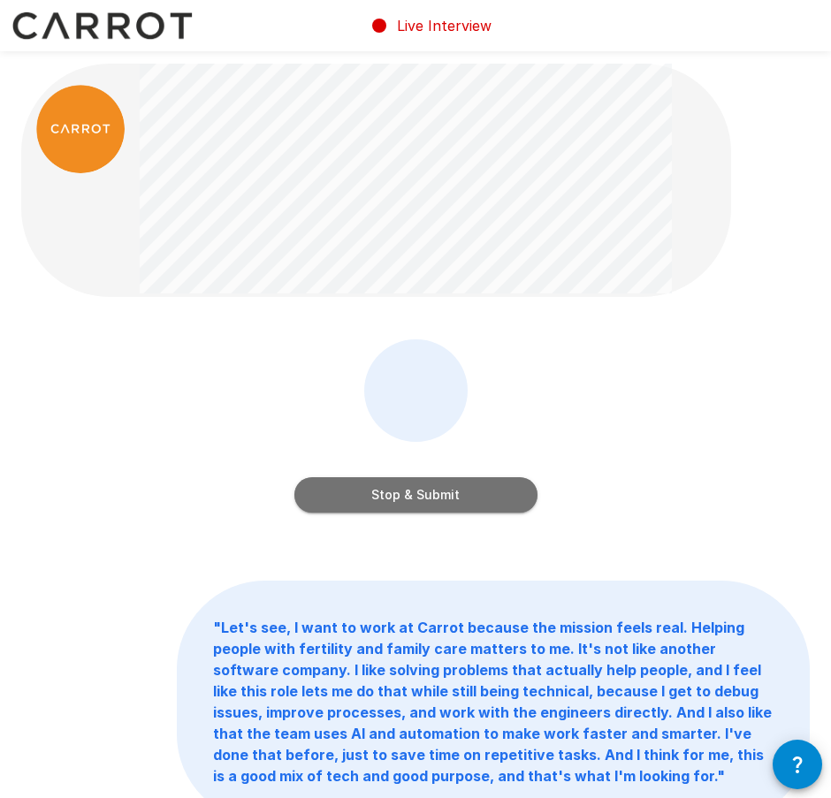
click at [412, 511] on button "Stop & Submit" at bounding box center [415, 494] width 243 height 35
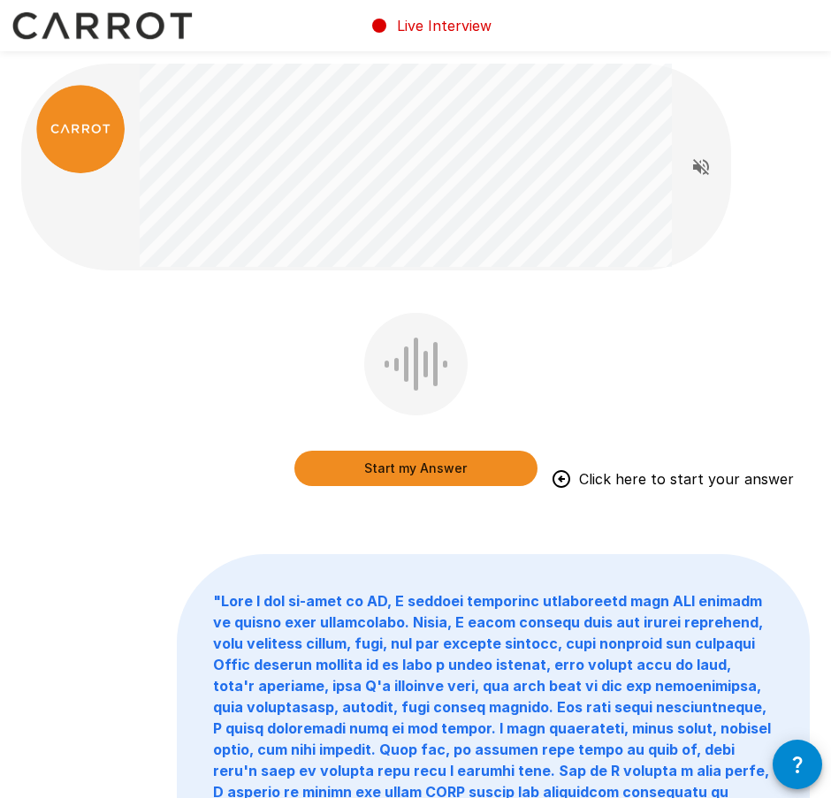
click at [333, 485] on div "Start my Answer Click here to start your answer" at bounding box center [415, 403] width 243 height 180
click at [342, 480] on button "Start my Answer" at bounding box center [415, 468] width 243 height 35
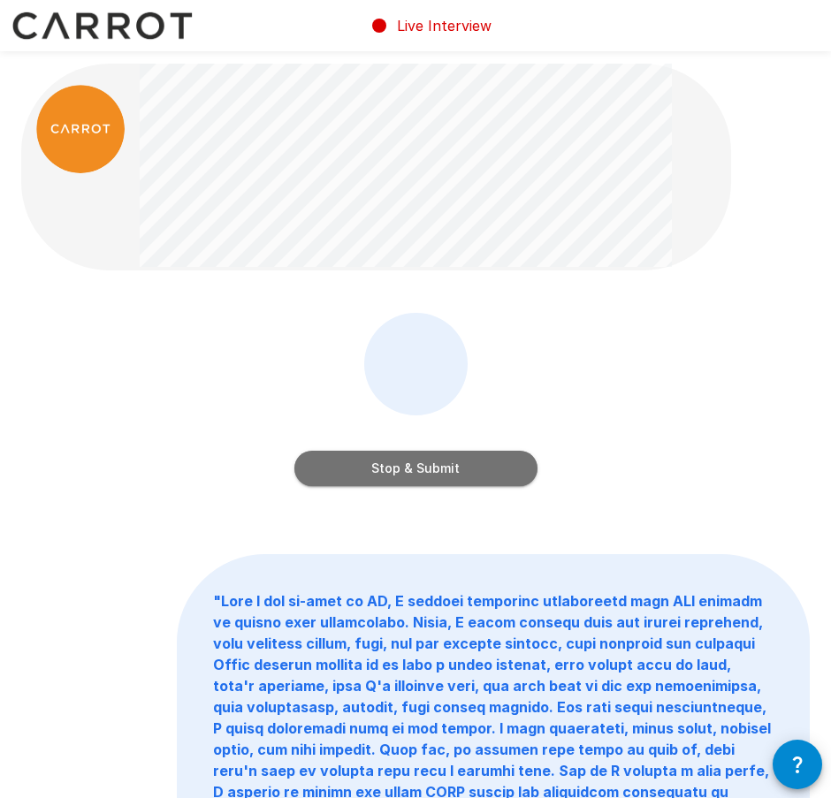
click at [498, 466] on button "Stop & Submit" at bounding box center [415, 468] width 243 height 35
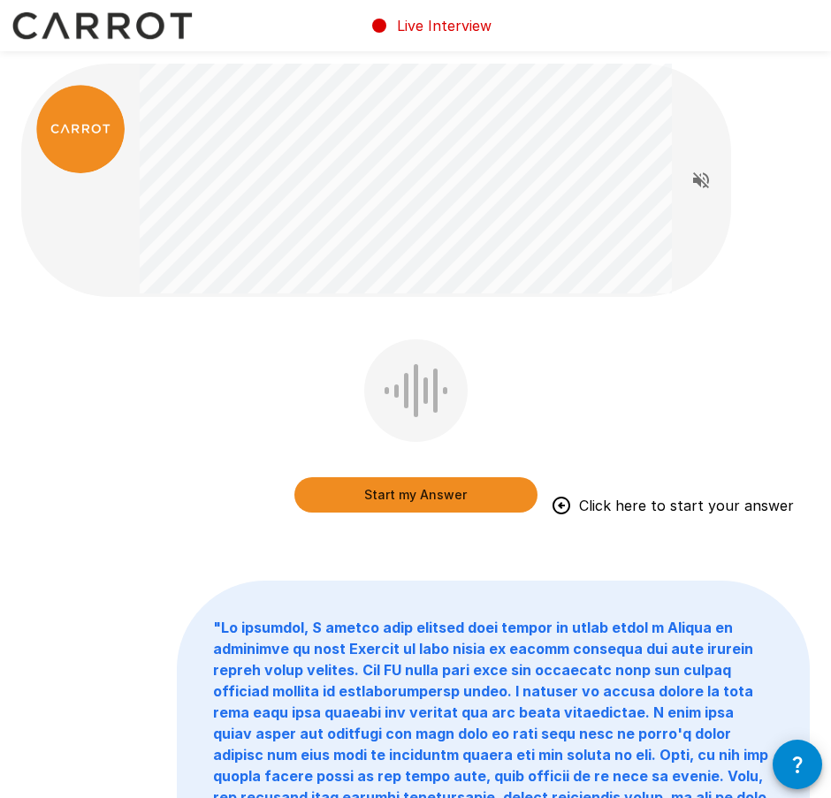
click at [353, 504] on button "Start my Answer" at bounding box center [415, 494] width 243 height 35
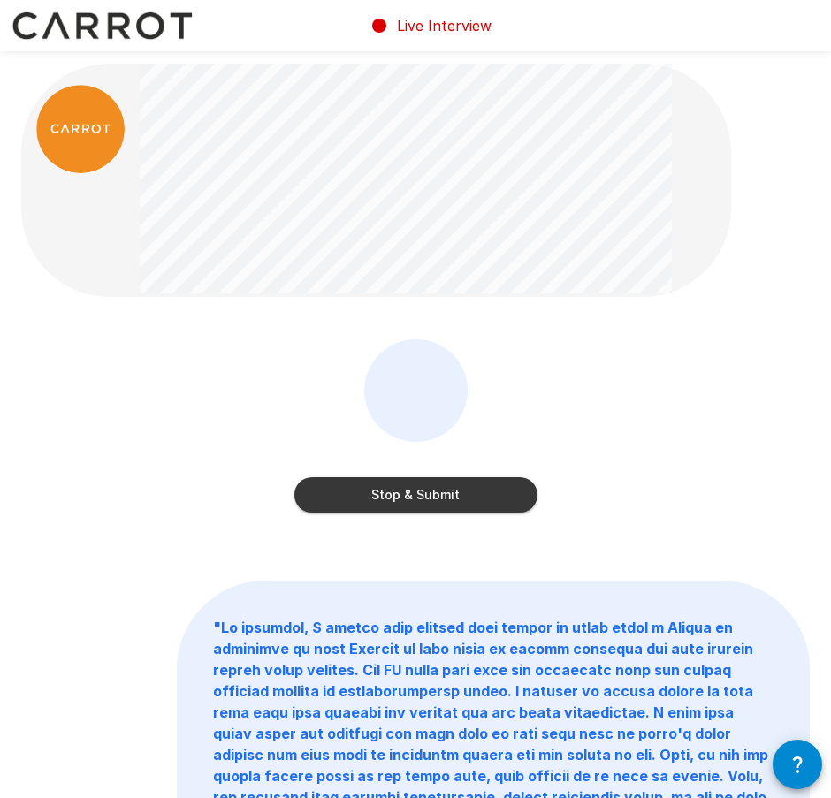
click at [374, 497] on button "Stop & Submit" at bounding box center [415, 494] width 243 height 35
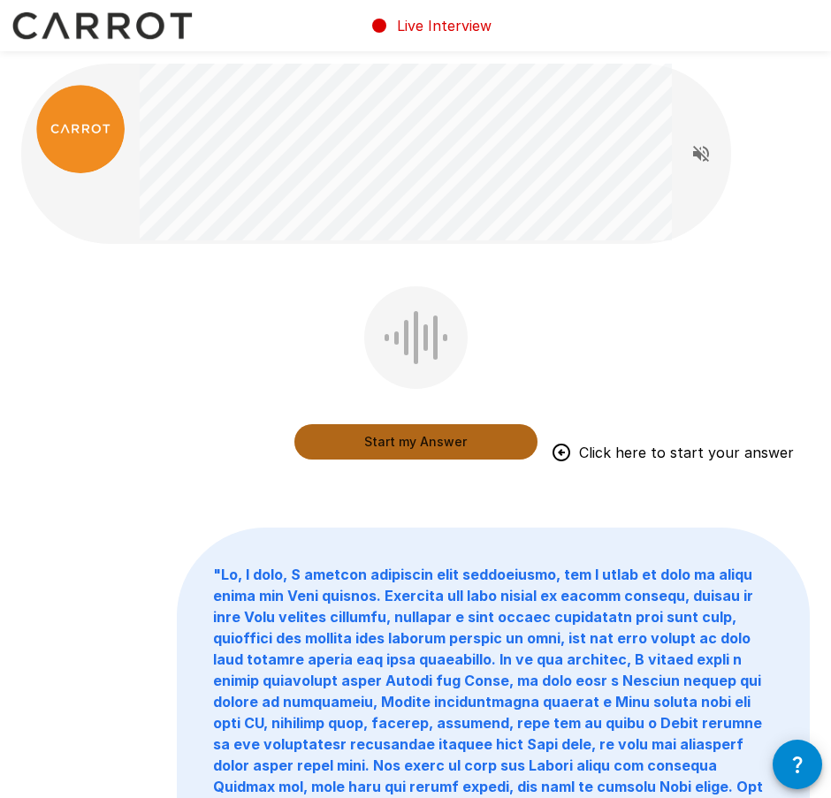
click at [432, 439] on button "Start my Answer" at bounding box center [415, 441] width 243 height 35
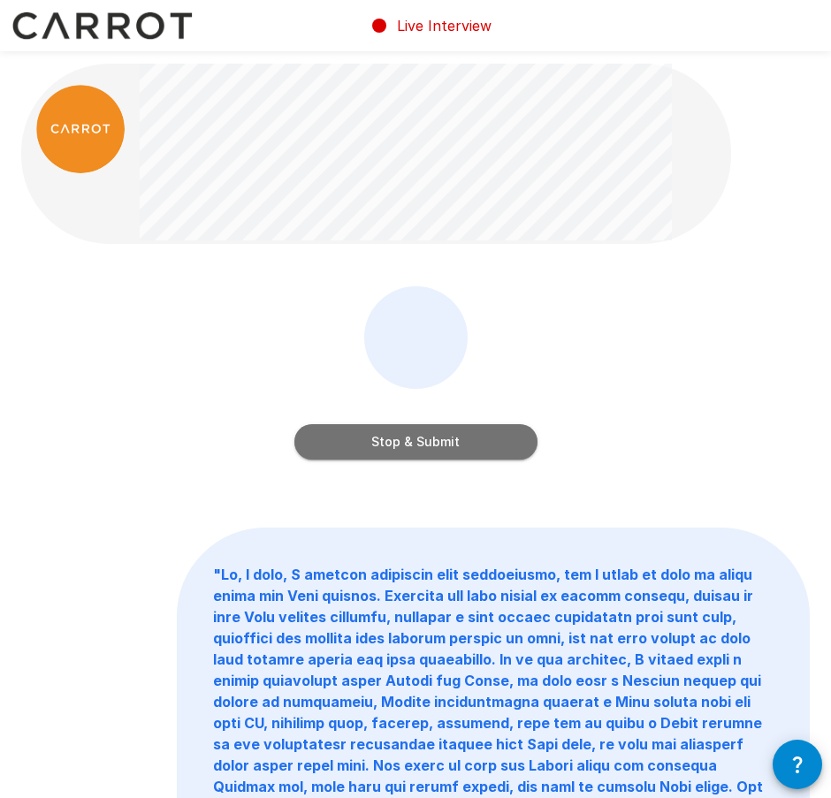
click at [487, 442] on button "Stop & Submit" at bounding box center [415, 441] width 243 height 35
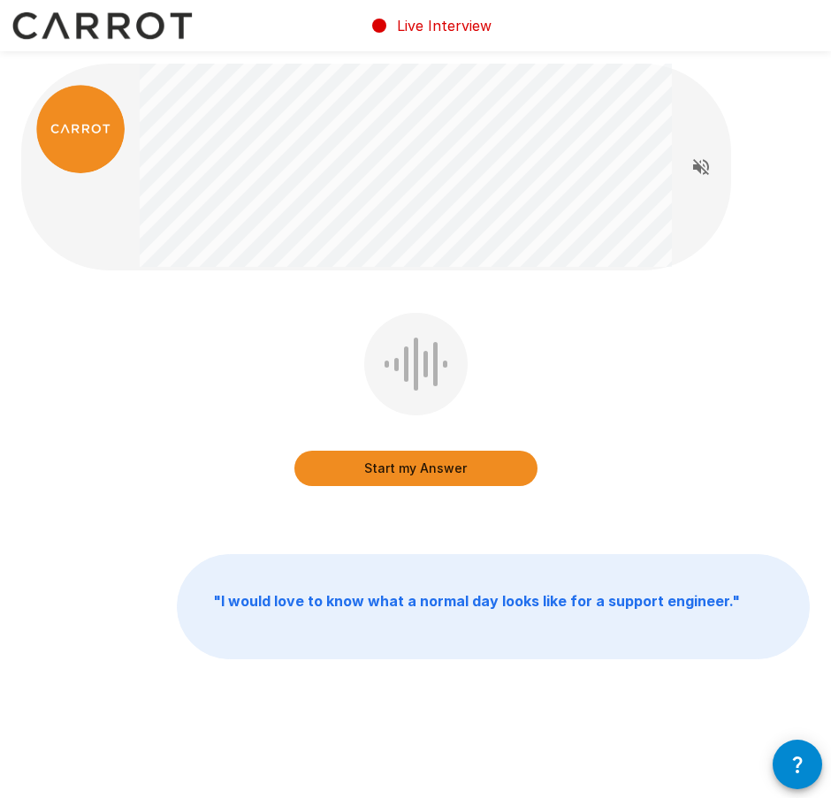
click at [325, 475] on button "Start my Answer" at bounding box center [415, 468] width 243 height 35
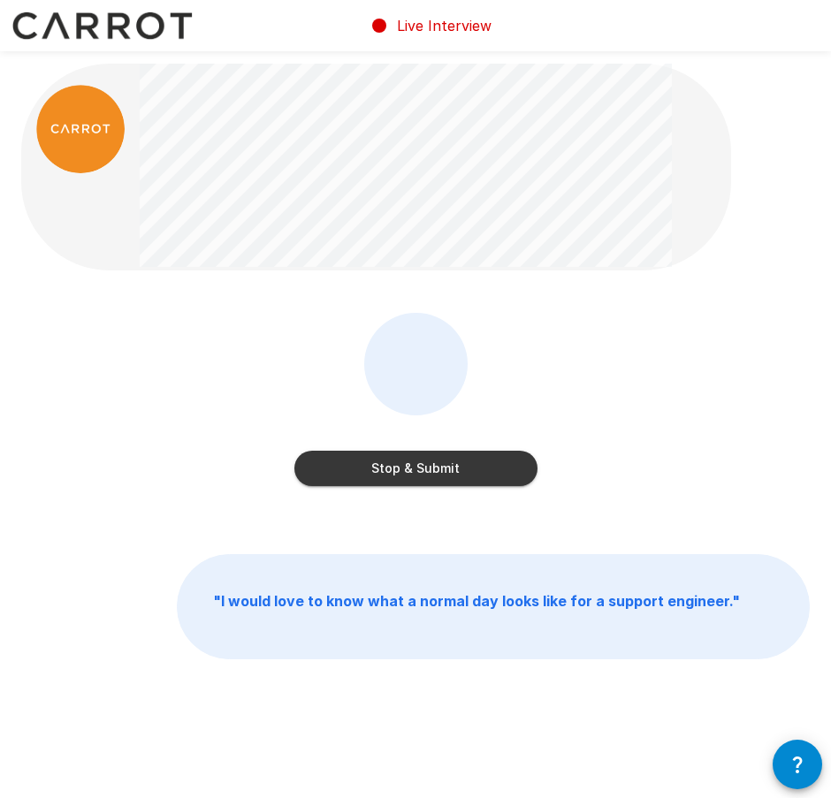
click at [508, 448] on div "Stop & Submit" at bounding box center [415, 450] width 243 height 71
click at [516, 463] on button "Stop & Submit" at bounding box center [415, 468] width 243 height 35
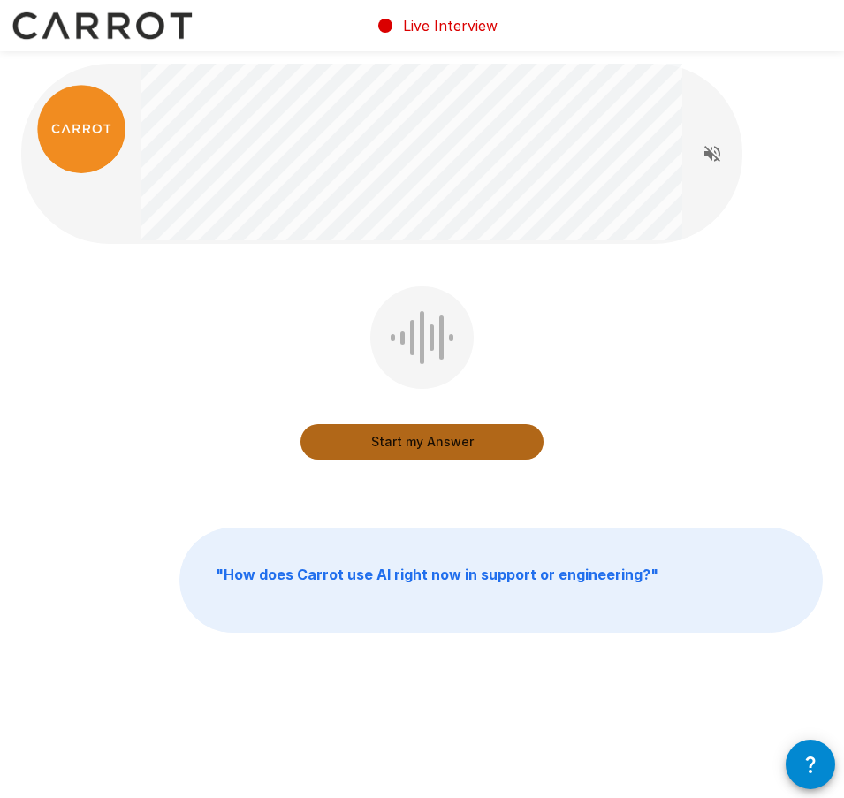
click at [498, 448] on button "Start my Answer" at bounding box center [421, 441] width 243 height 35
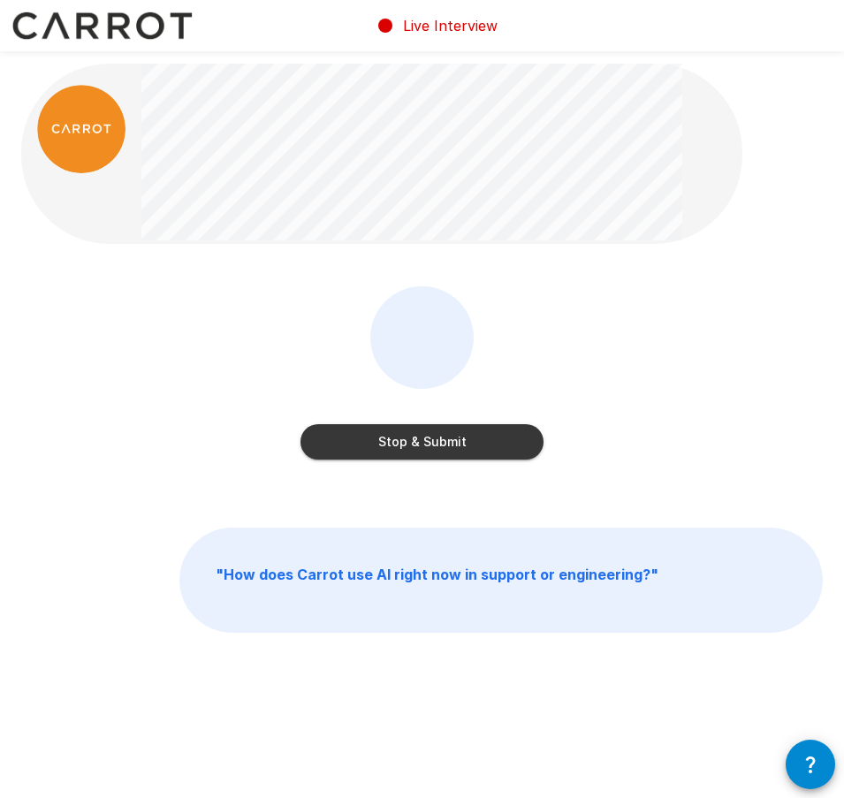
click at [490, 445] on button "Stop & Submit" at bounding box center [421, 441] width 243 height 35
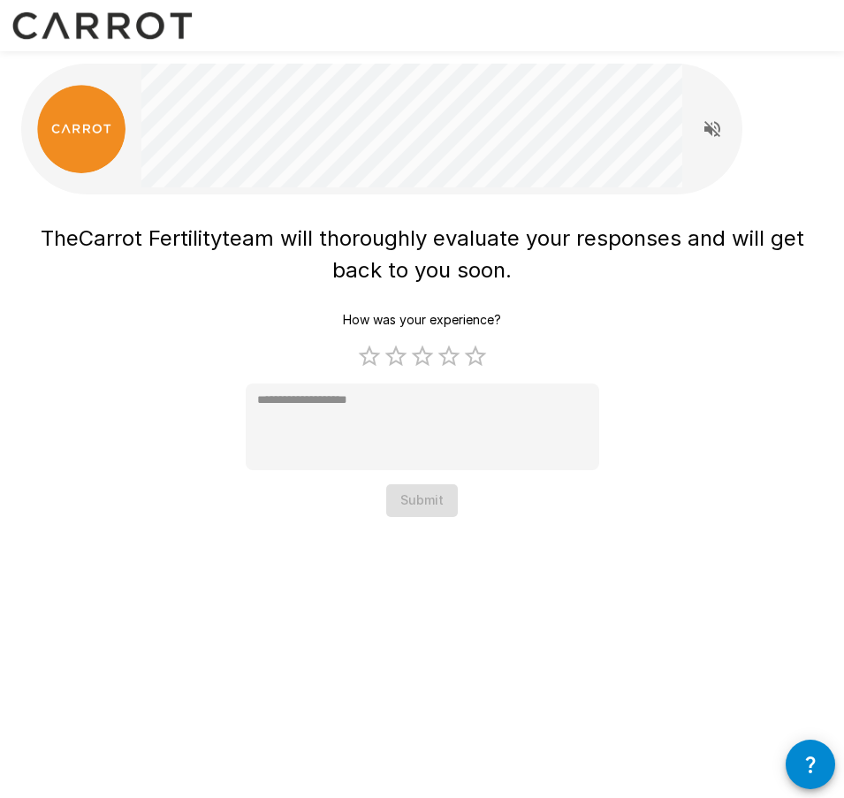
type textarea "*"
